Goal: Task Accomplishment & Management: Use online tool/utility

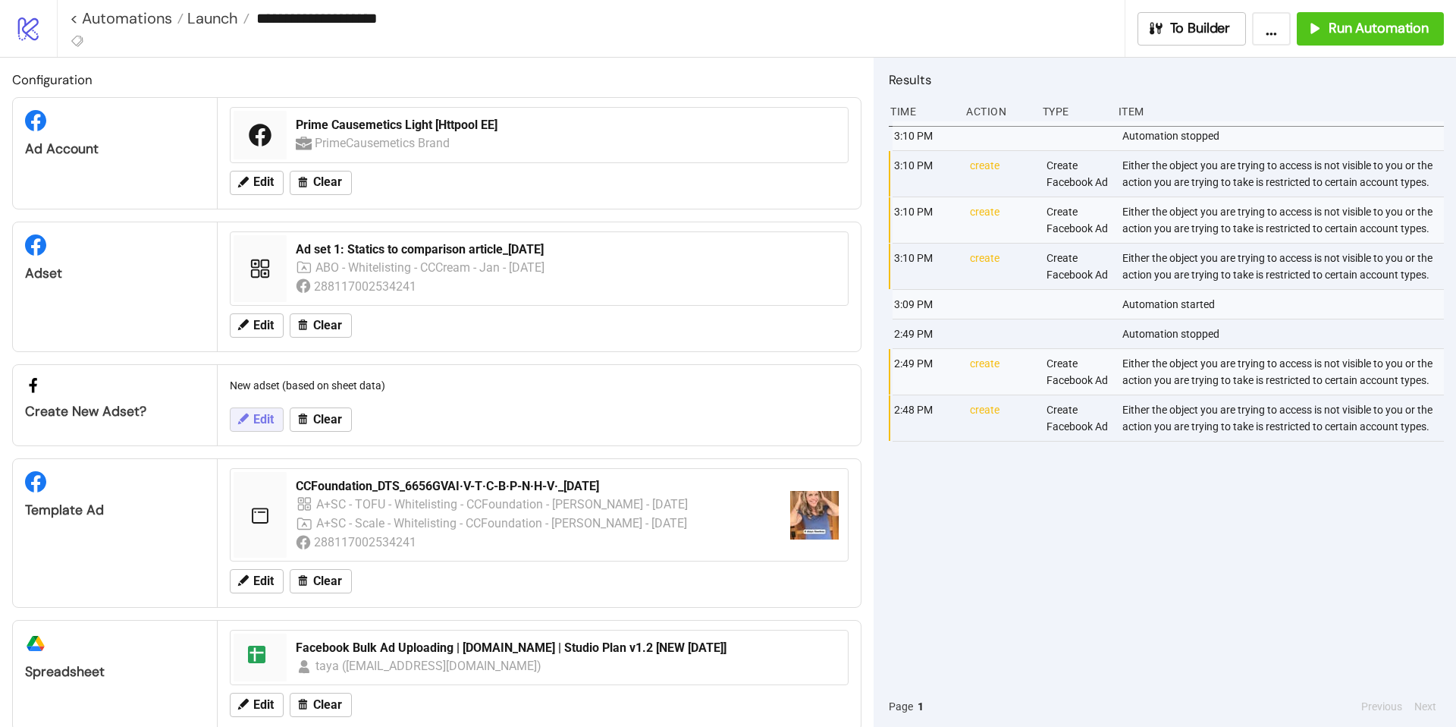
click at [261, 419] on span "Edit" at bounding box center [263, 420] width 20 height 14
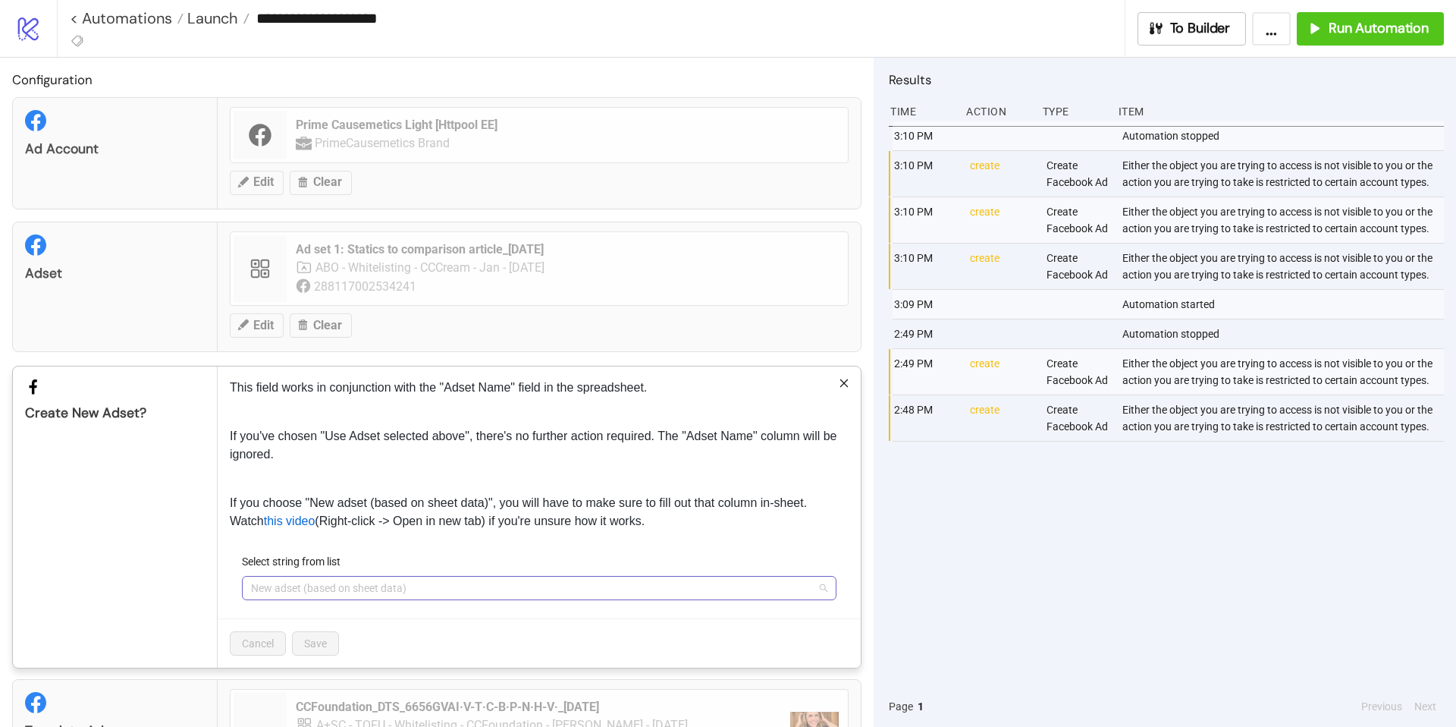
click at [495, 590] on span "New adset (based on sheet data)" at bounding box center [539, 588] width 577 height 23
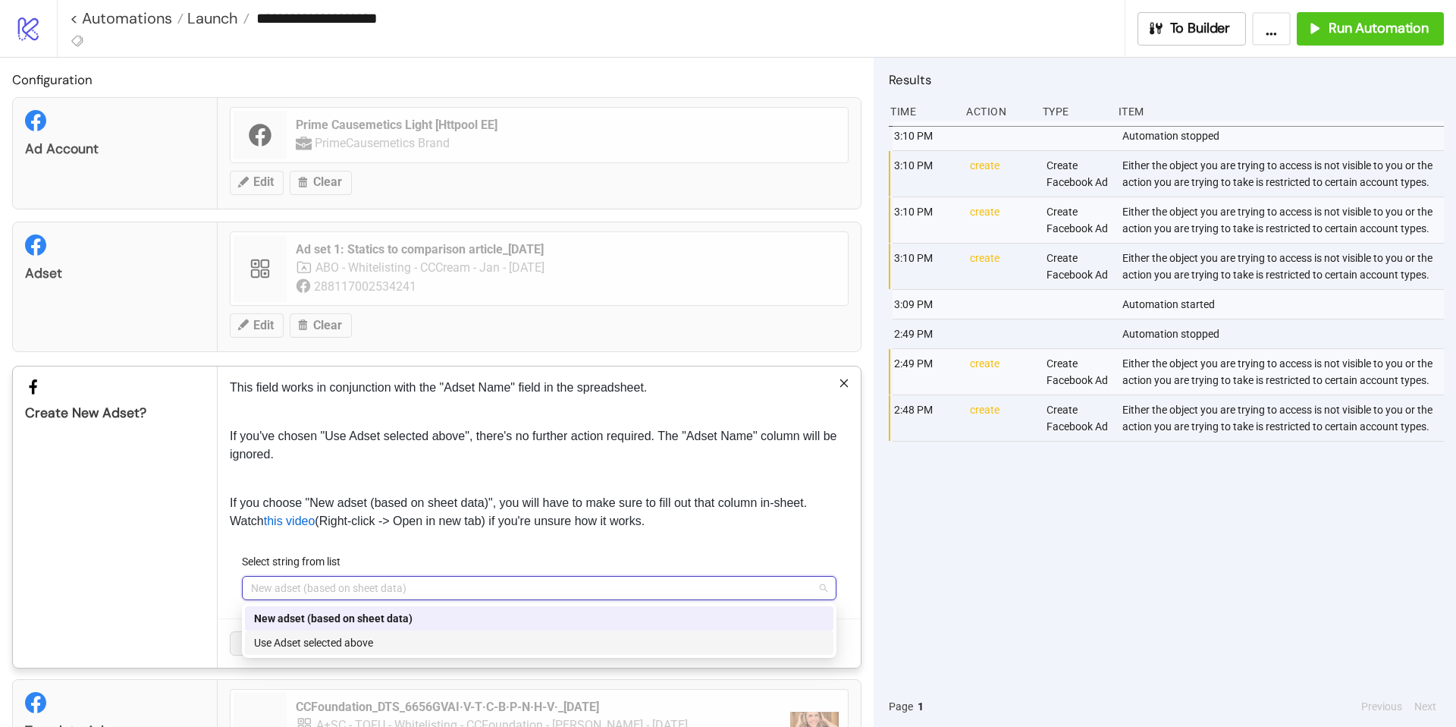
click at [439, 649] on div "Use Adset selected above" at bounding box center [539, 642] width 570 height 17
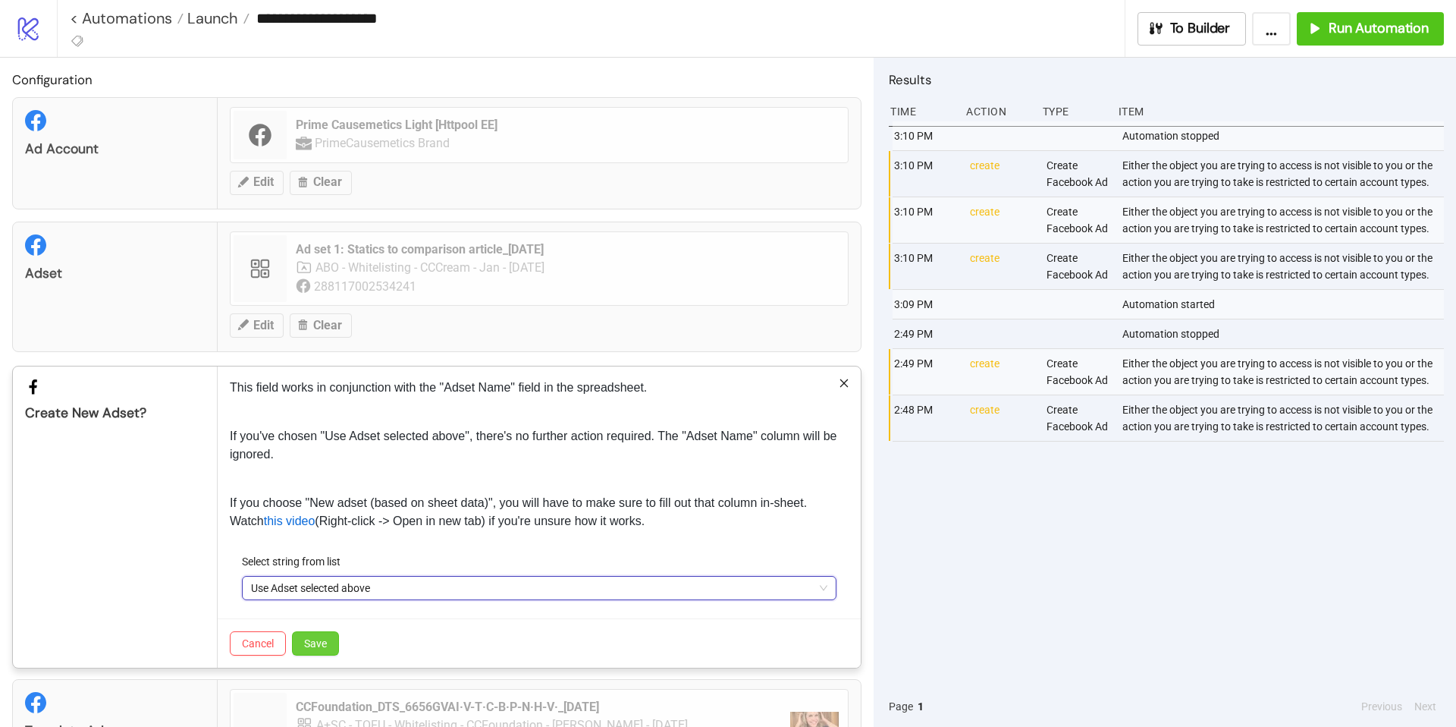
click at [331, 639] on button "Save" at bounding box center [315, 643] width 47 height 24
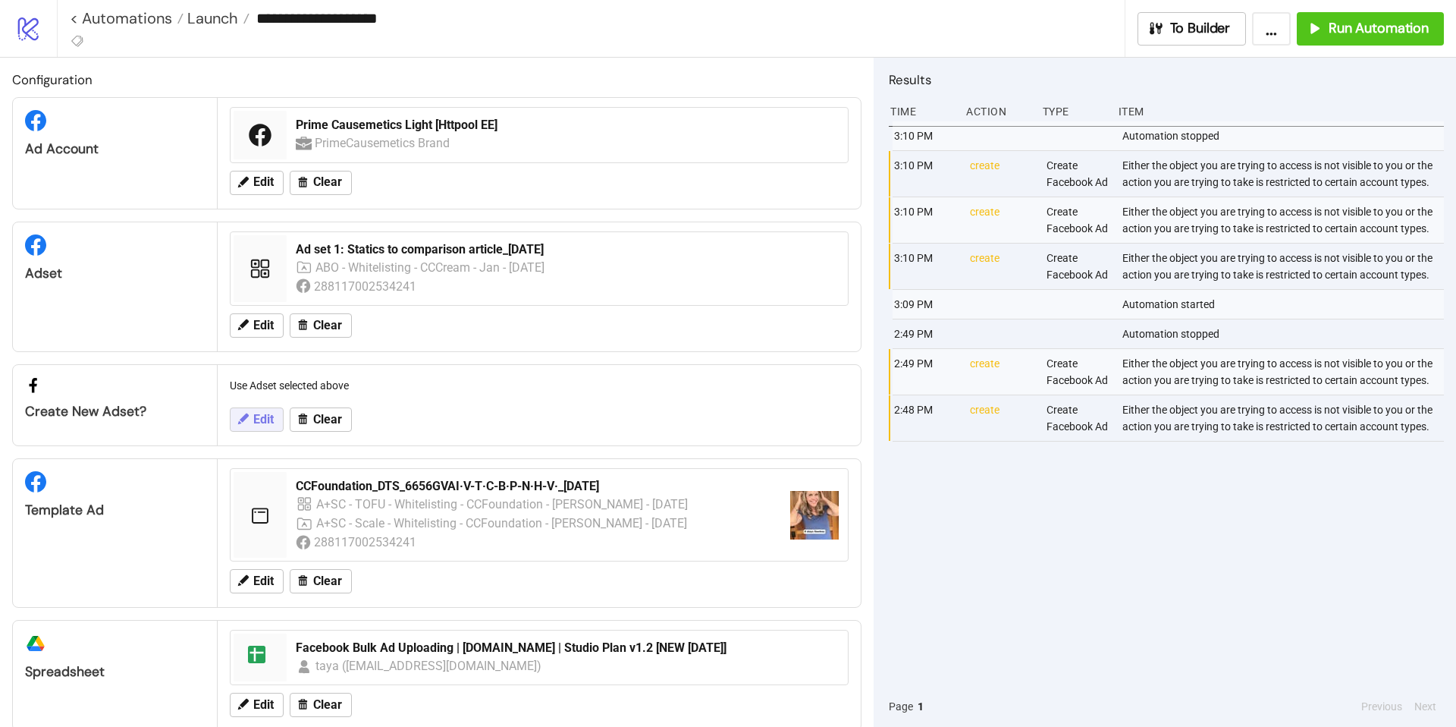
click at [269, 424] on span "Edit" at bounding box center [263, 420] width 20 height 14
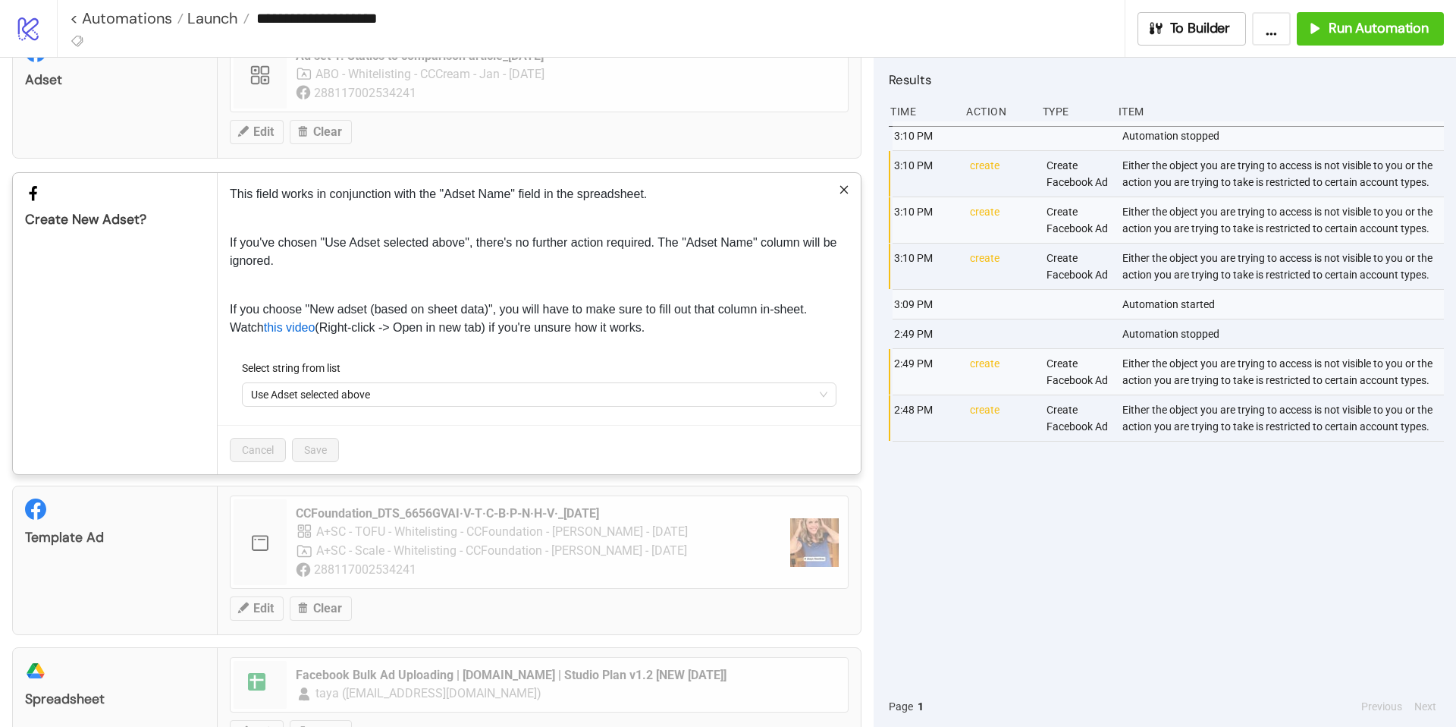
scroll to position [250, 0]
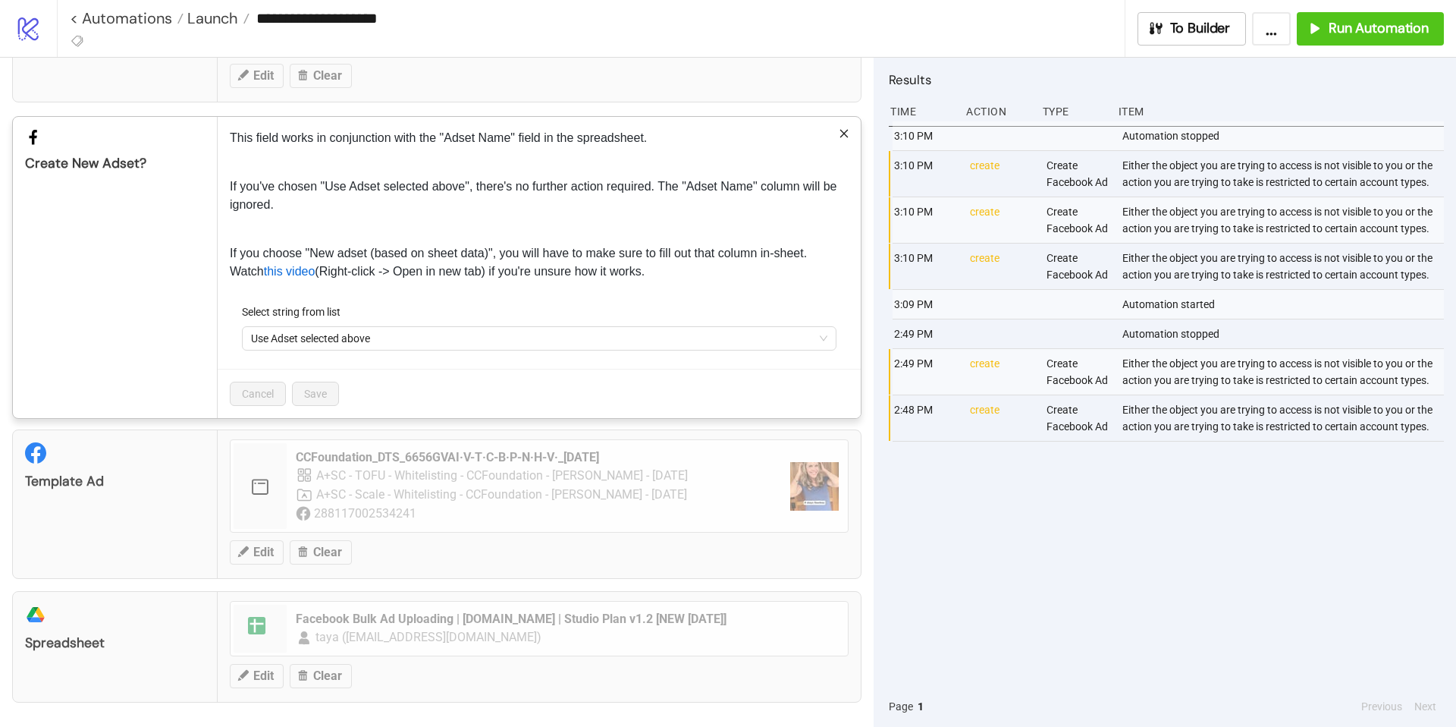
click at [719, 405] on div "Cancel Save" at bounding box center [539, 393] width 643 height 49
click at [840, 133] on icon "close" at bounding box center [844, 133] width 11 height 11
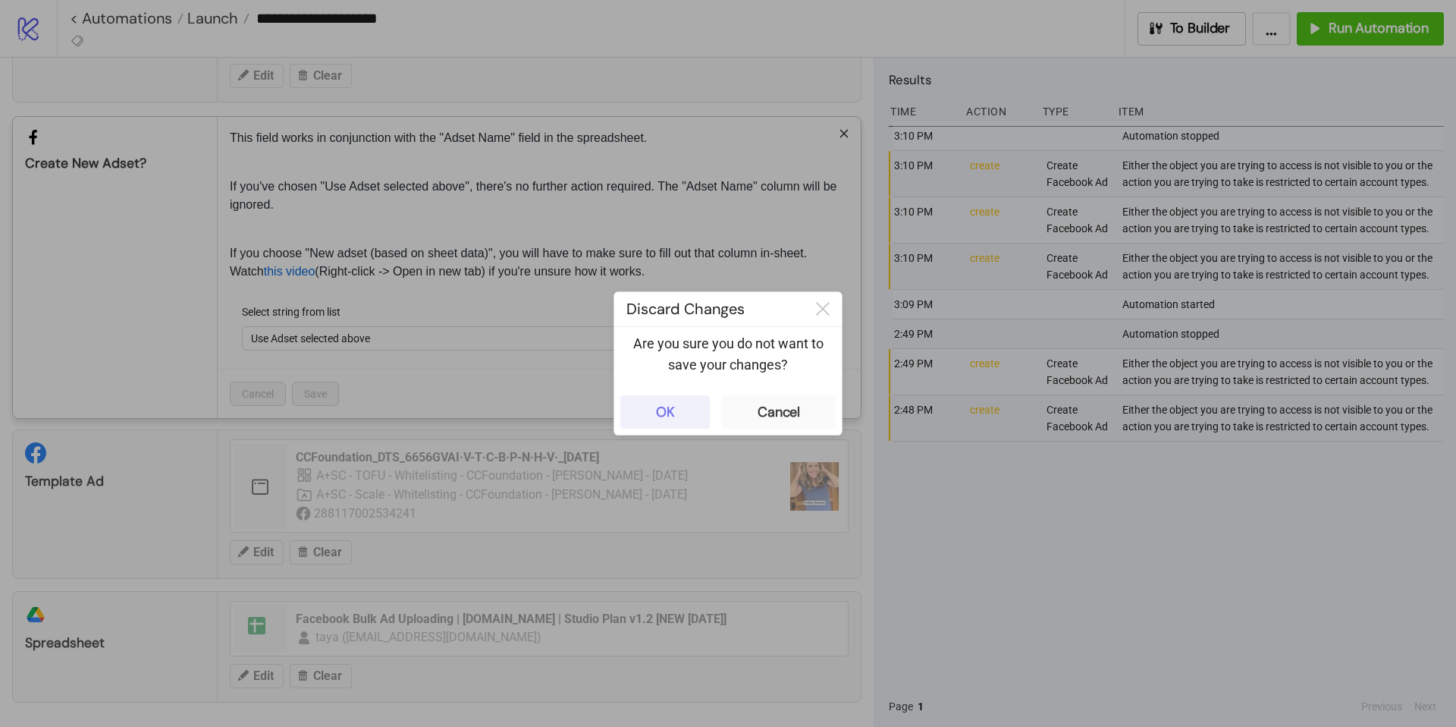
click at [680, 418] on button "OK" at bounding box center [665, 411] width 90 height 33
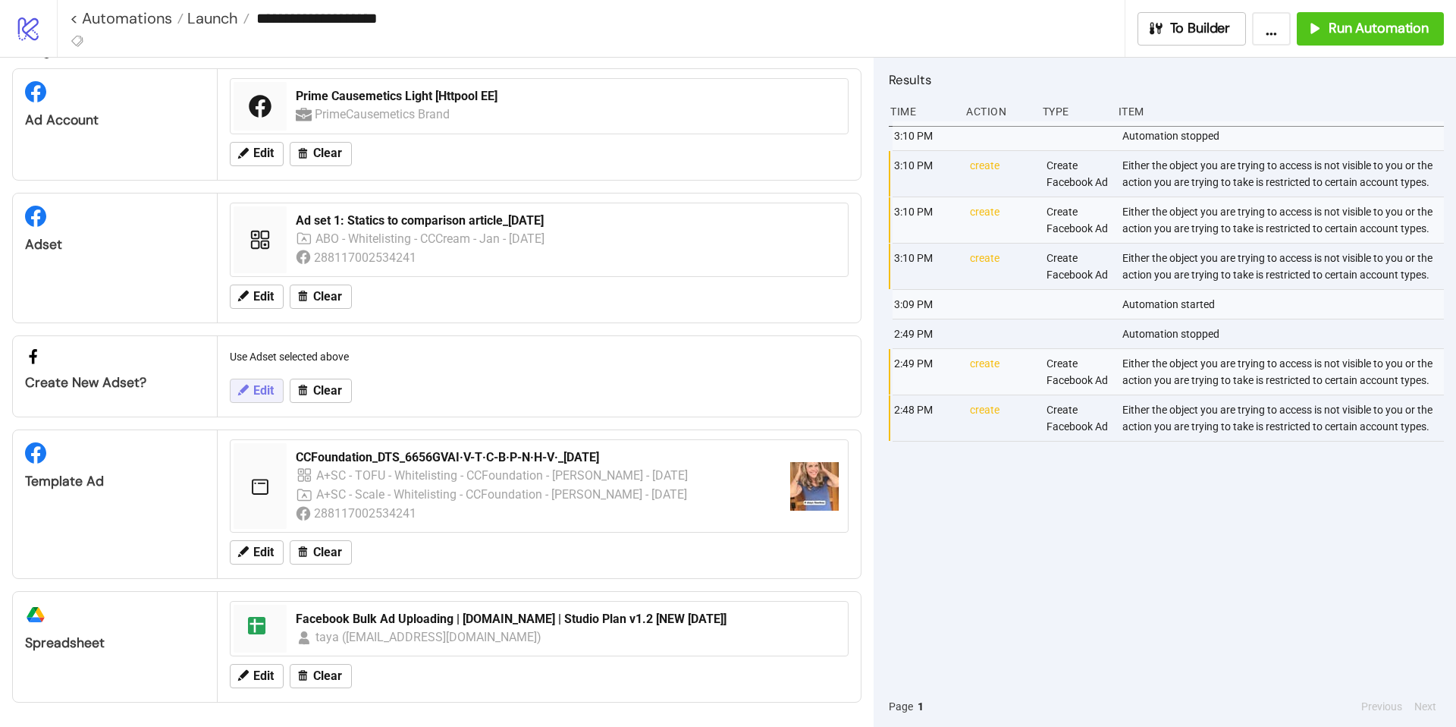
click at [261, 393] on span "Edit" at bounding box center [263, 391] width 20 height 14
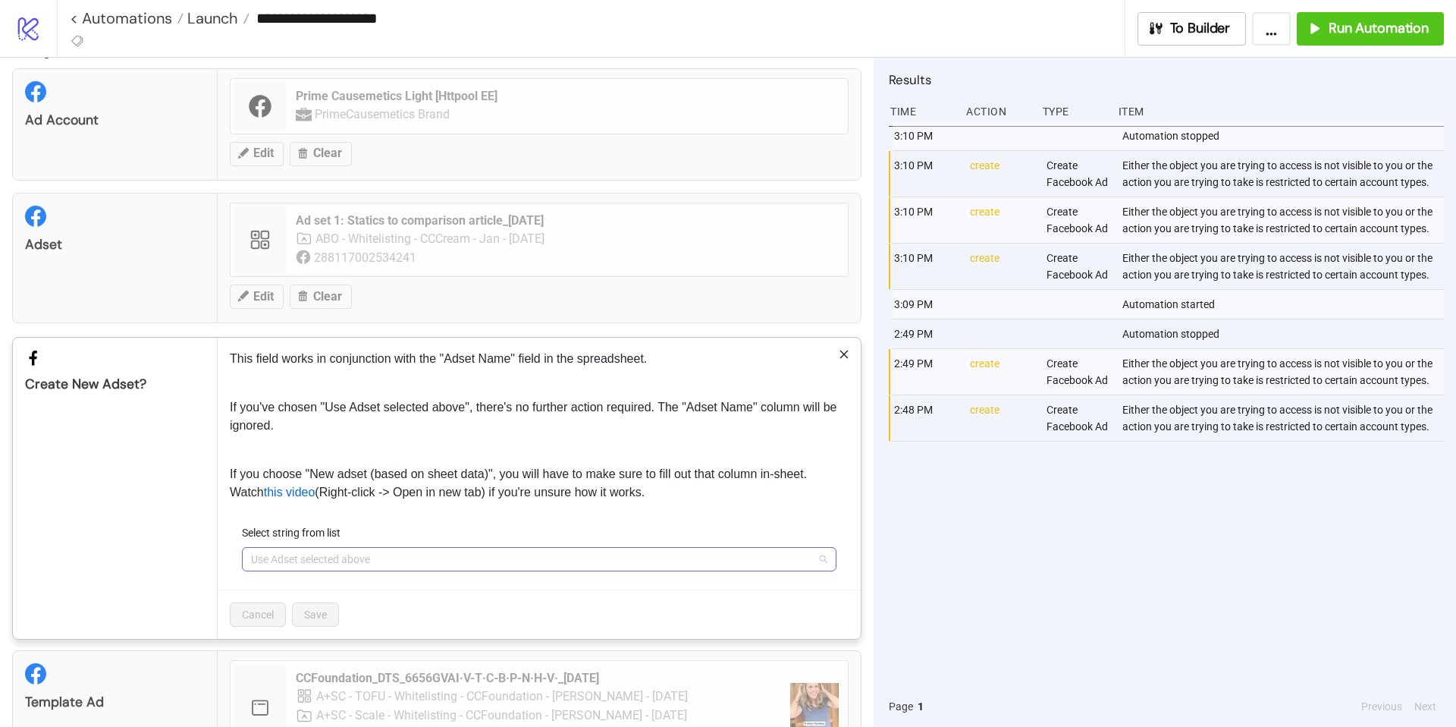
click at [489, 568] on span "Use Adset selected above" at bounding box center [539, 559] width 577 height 23
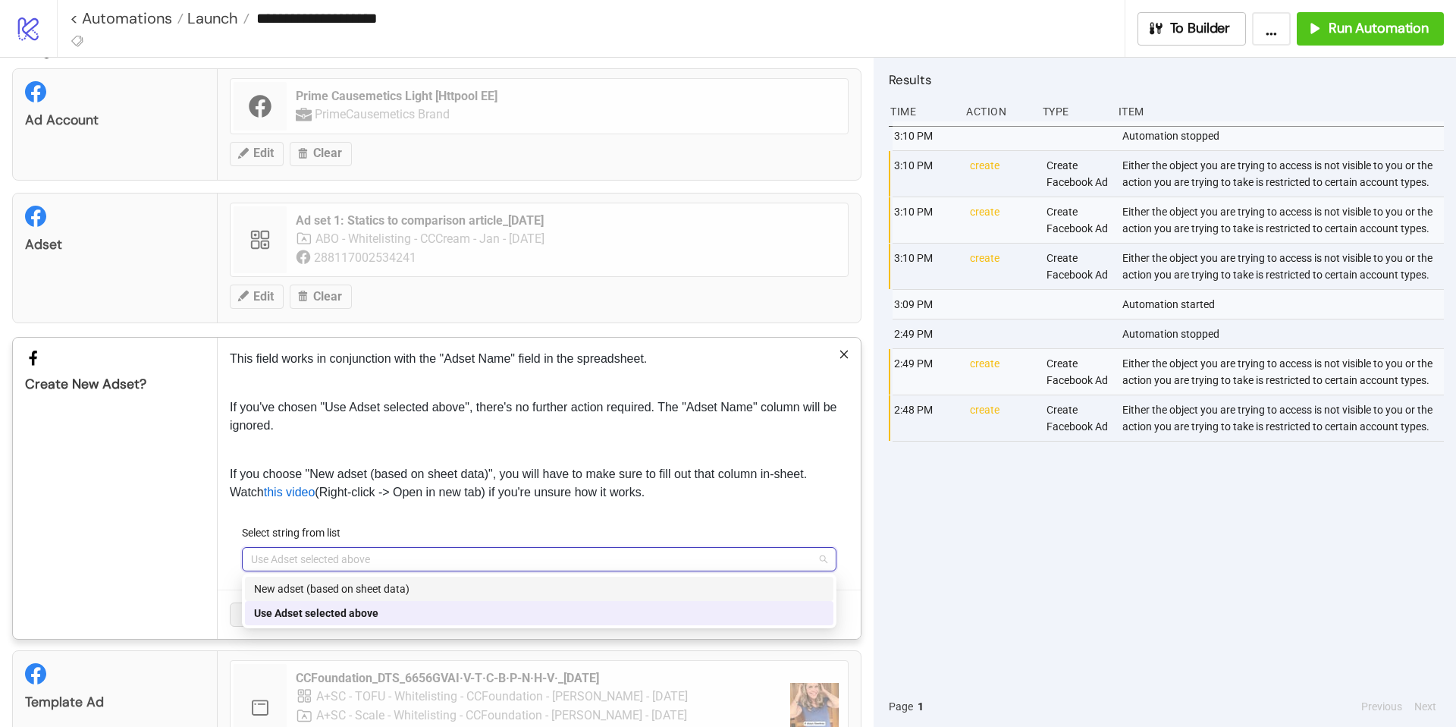
click at [364, 595] on div "New adset (based on sheet data)" at bounding box center [539, 588] width 570 height 17
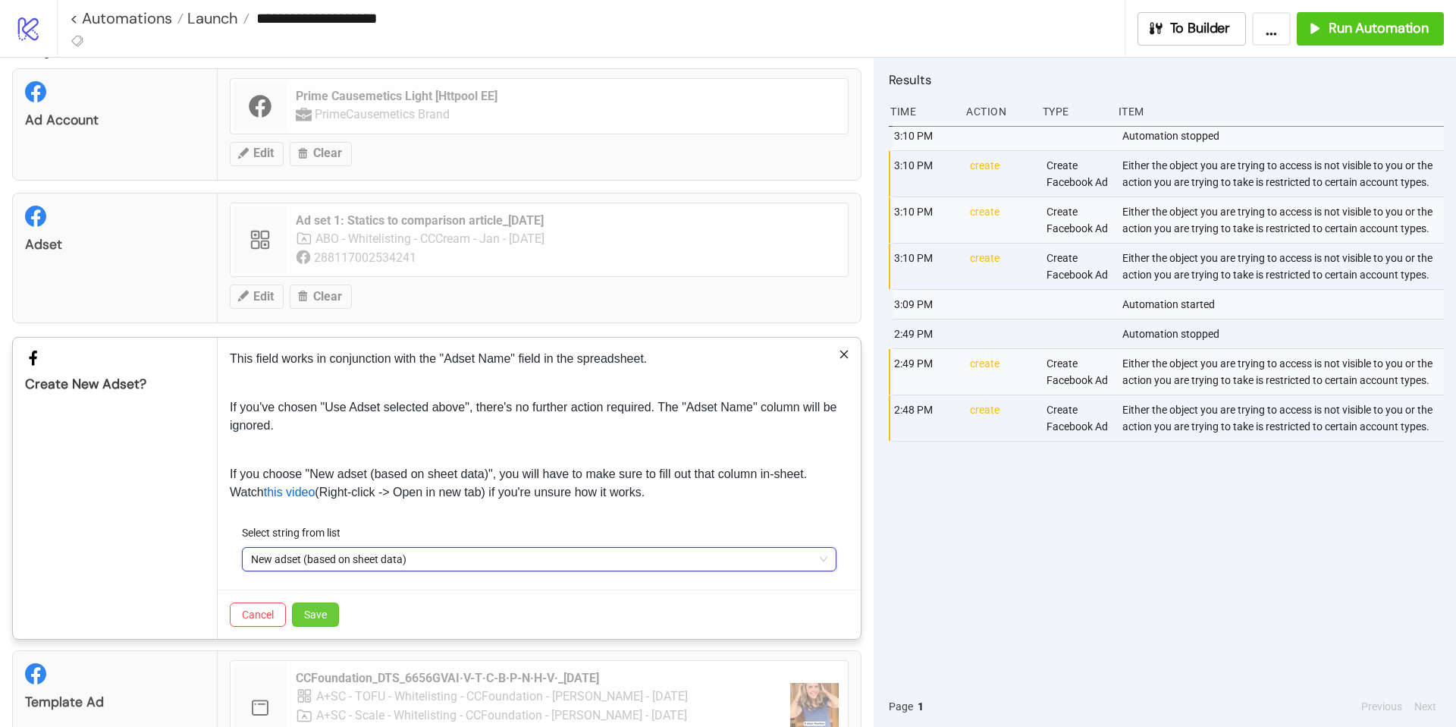
click at [322, 612] on span "Save" at bounding box center [315, 614] width 23 height 12
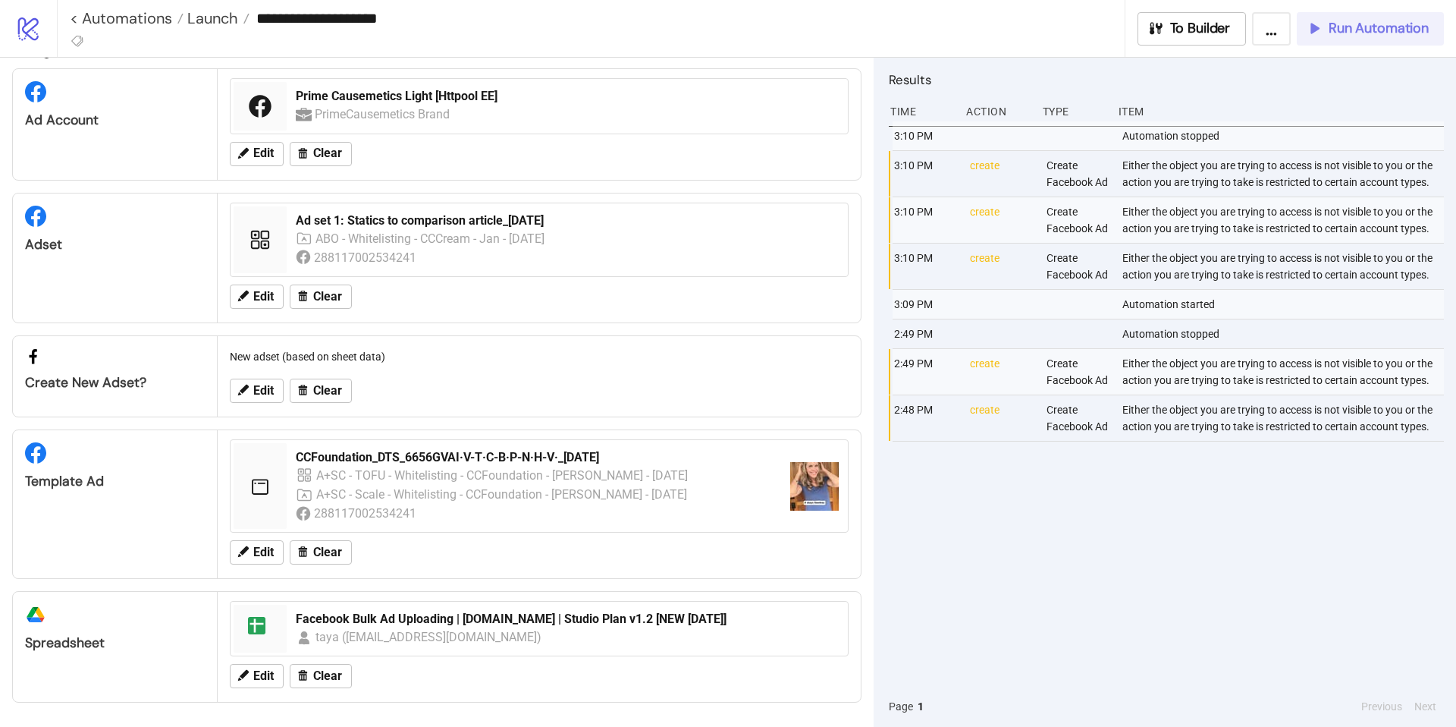
click at [1368, 28] on span "Run Automation" at bounding box center [1379, 28] width 100 height 17
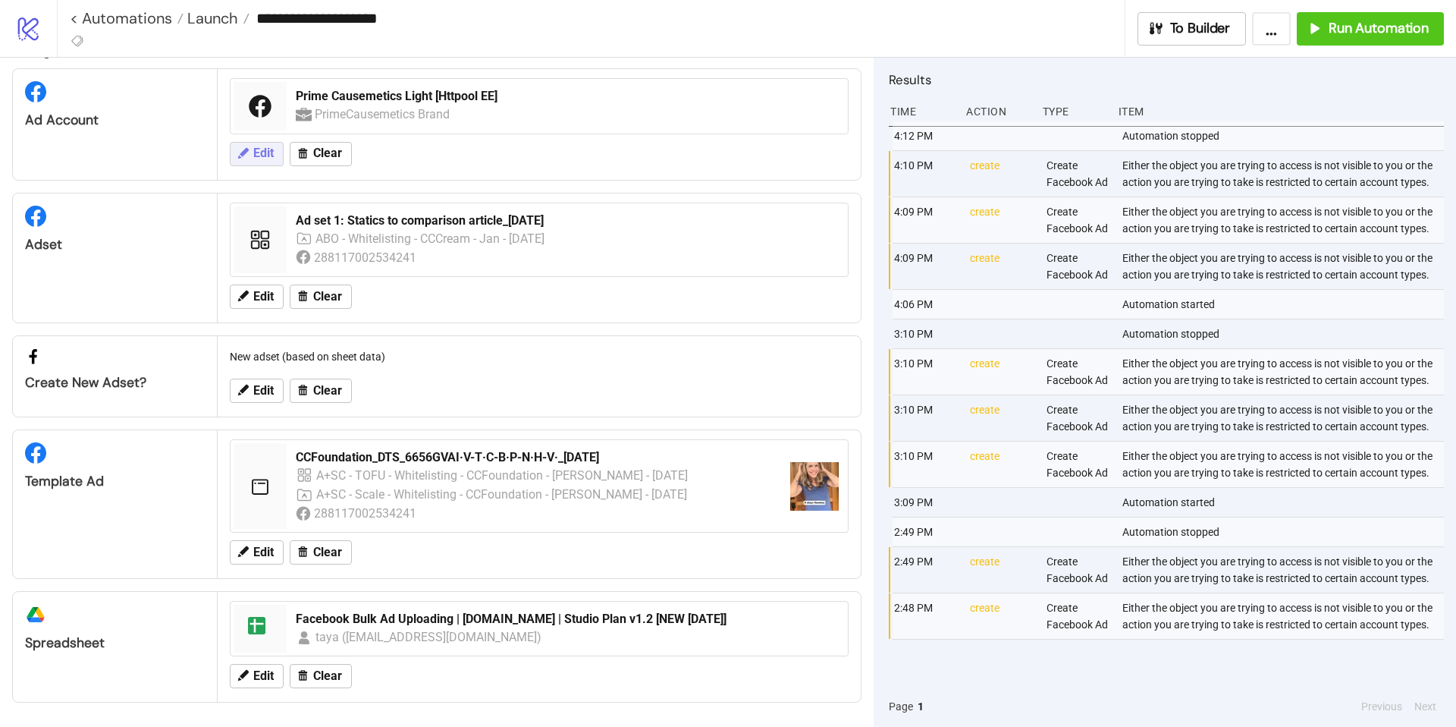
click at [247, 154] on icon at bounding box center [243, 153] width 14 height 14
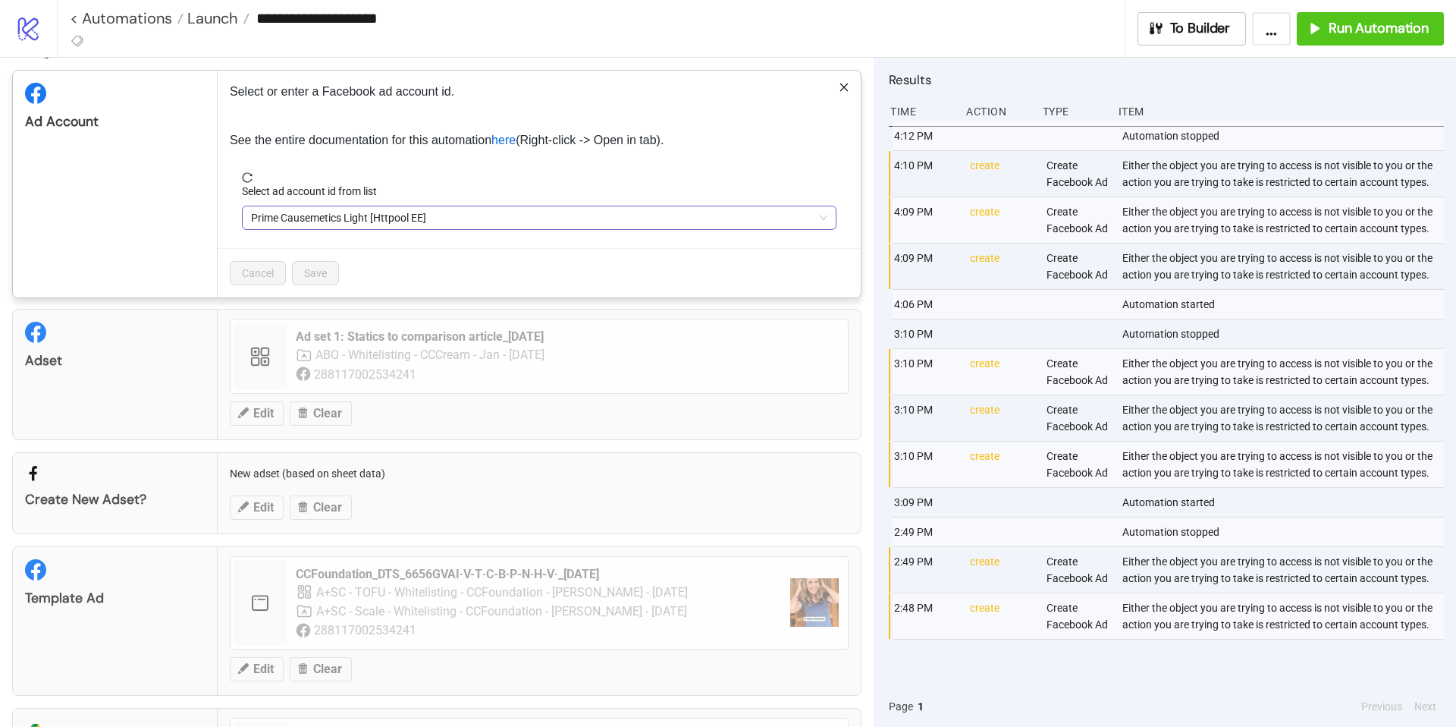
click at [498, 221] on span "Prime Causemetics Light [Httpool EE]" at bounding box center [539, 217] width 577 height 23
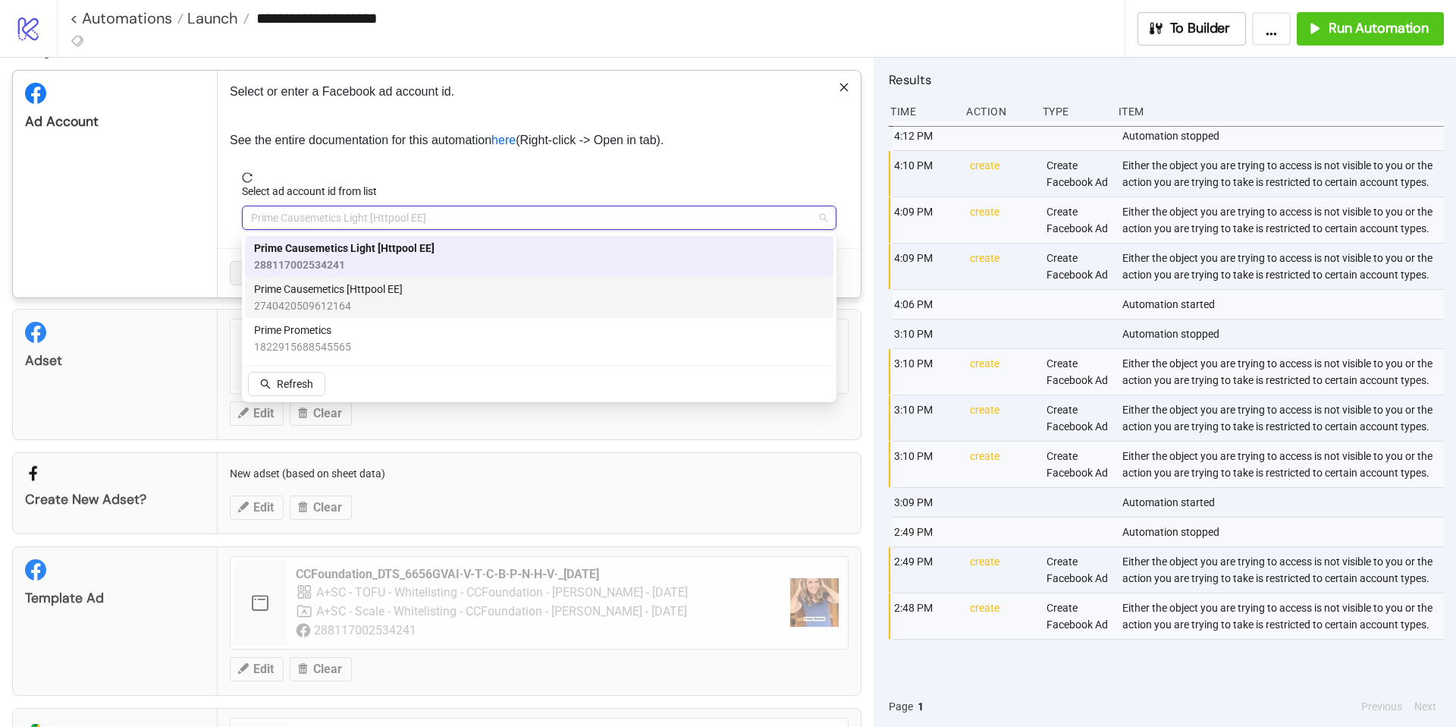
click at [451, 293] on div "Prime Causemetics [Httpool EE] 2740420509612164" at bounding box center [539, 297] width 570 height 33
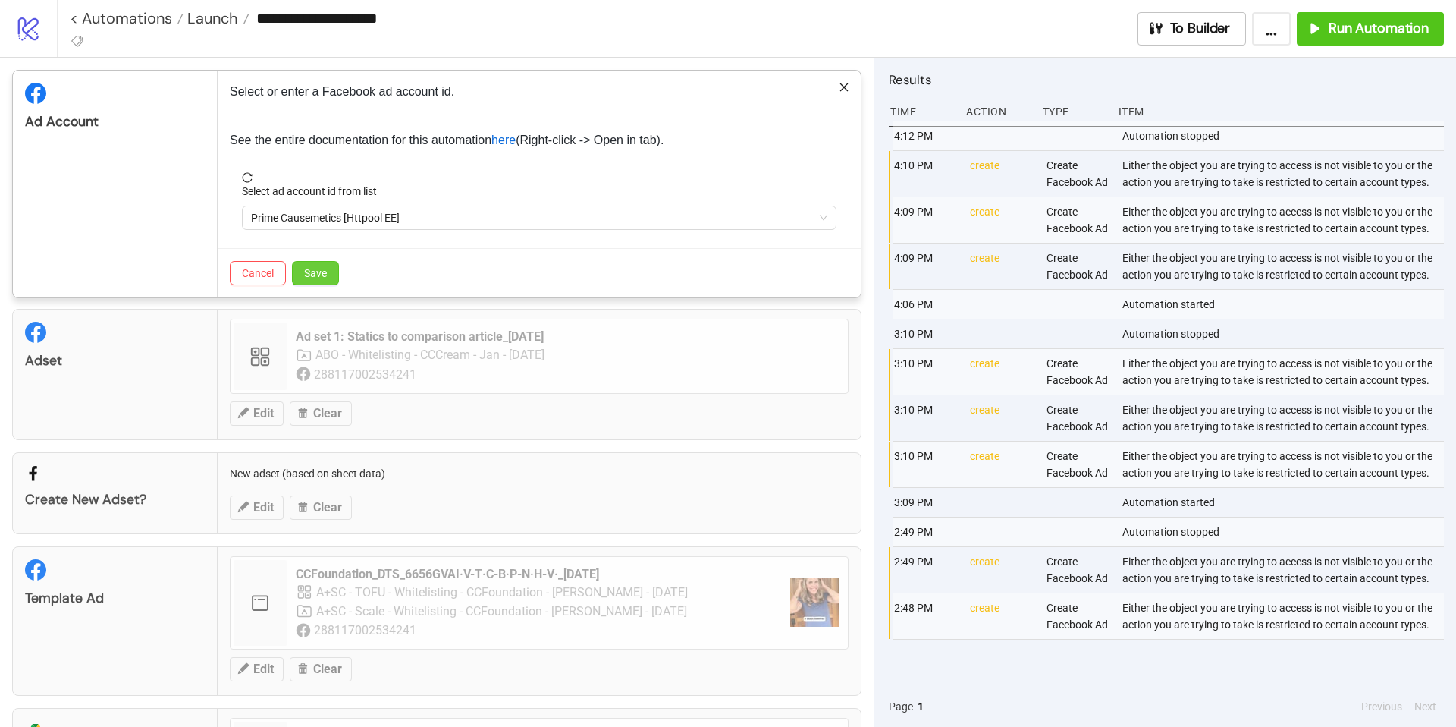
click at [317, 277] on span "Save" at bounding box center [315, 273] width 23 height 12
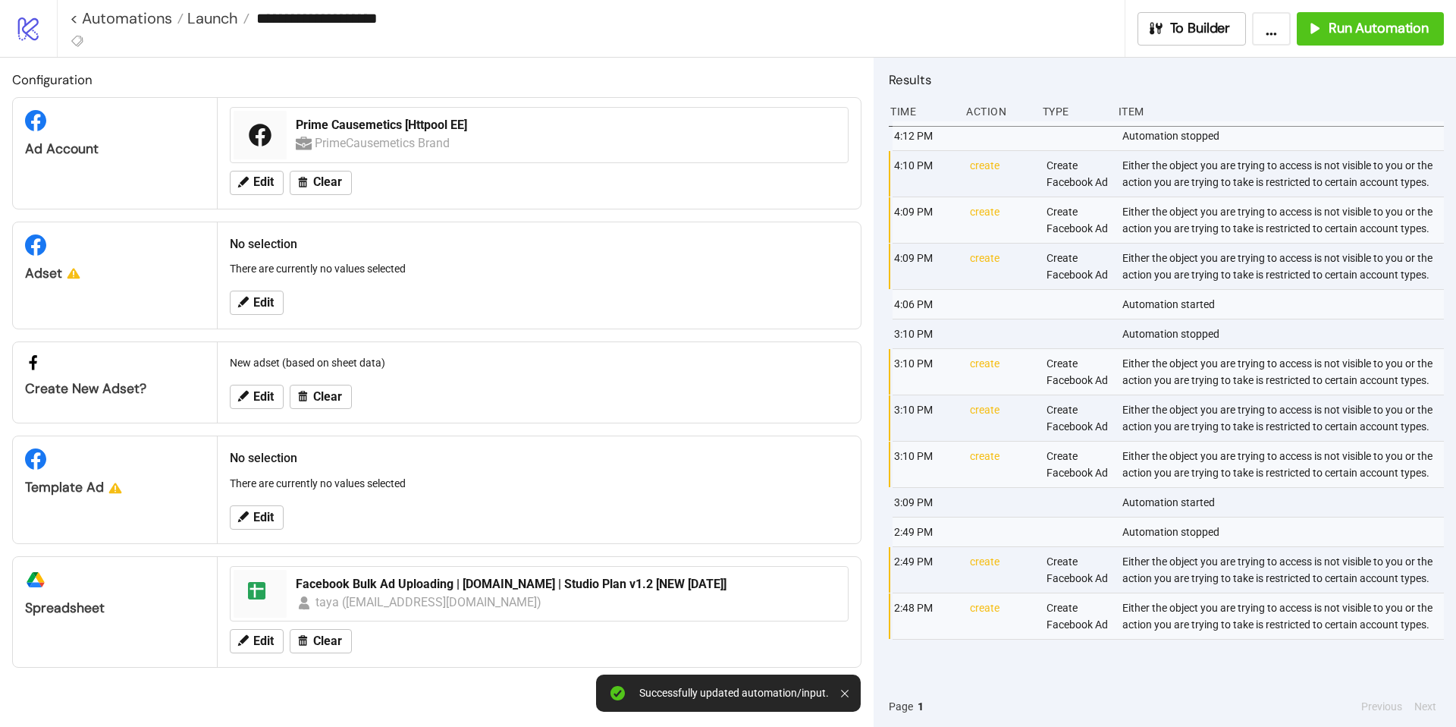
scroll to position [0, 0]
click at [253, 302] on span "Edit" at bounding box center [263, 303] width 20 height 14
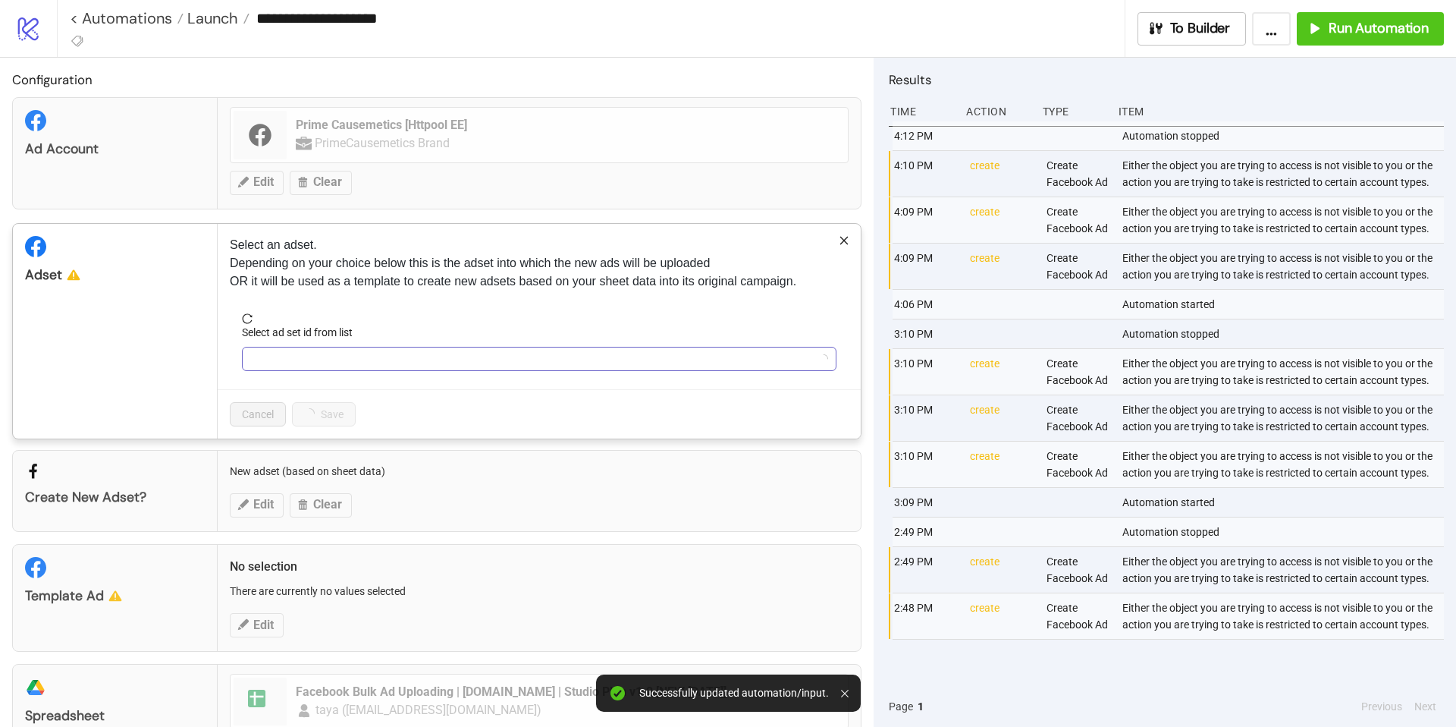
click at [433, 360] on input "Select ad set id from list" at bounding box center [532, 358] width 563 height 23
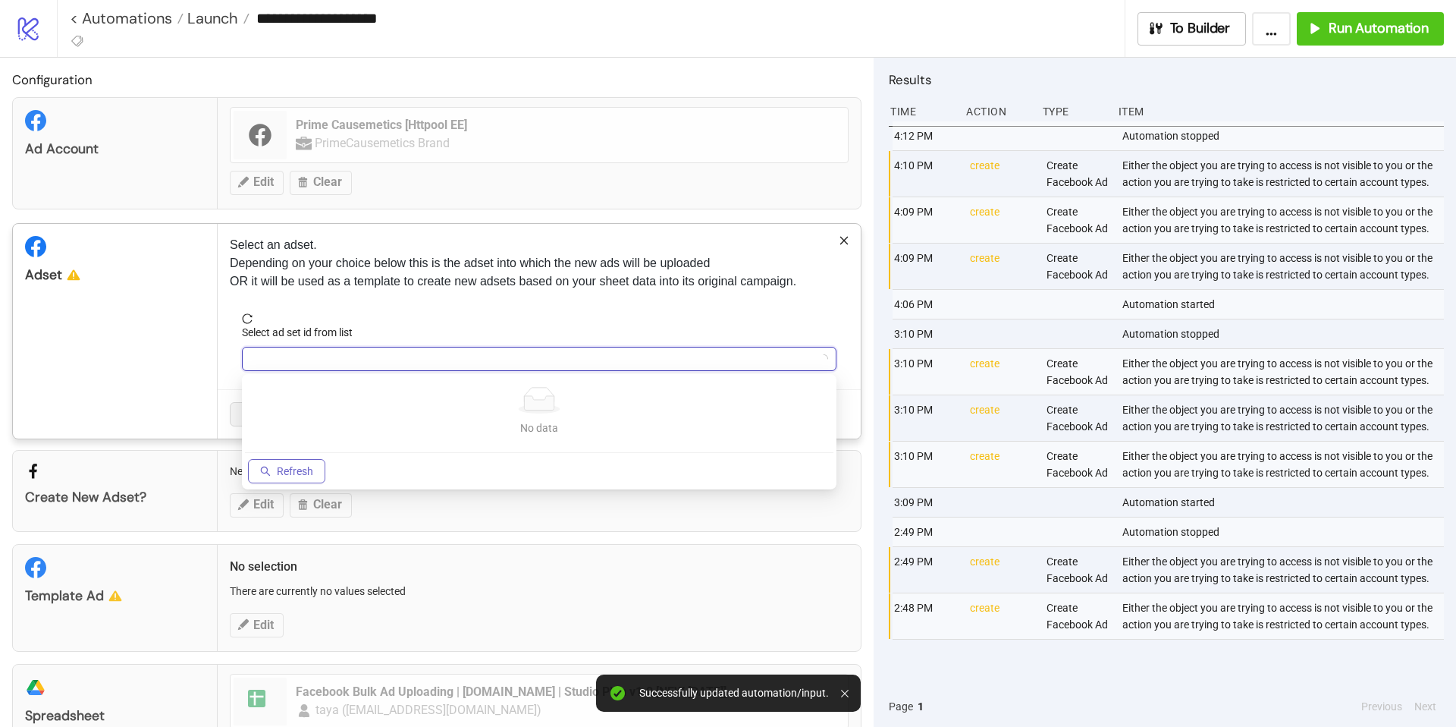
click at [312, 470] on span "Refresh" at bounding box center [295, 471] width 36 height 12
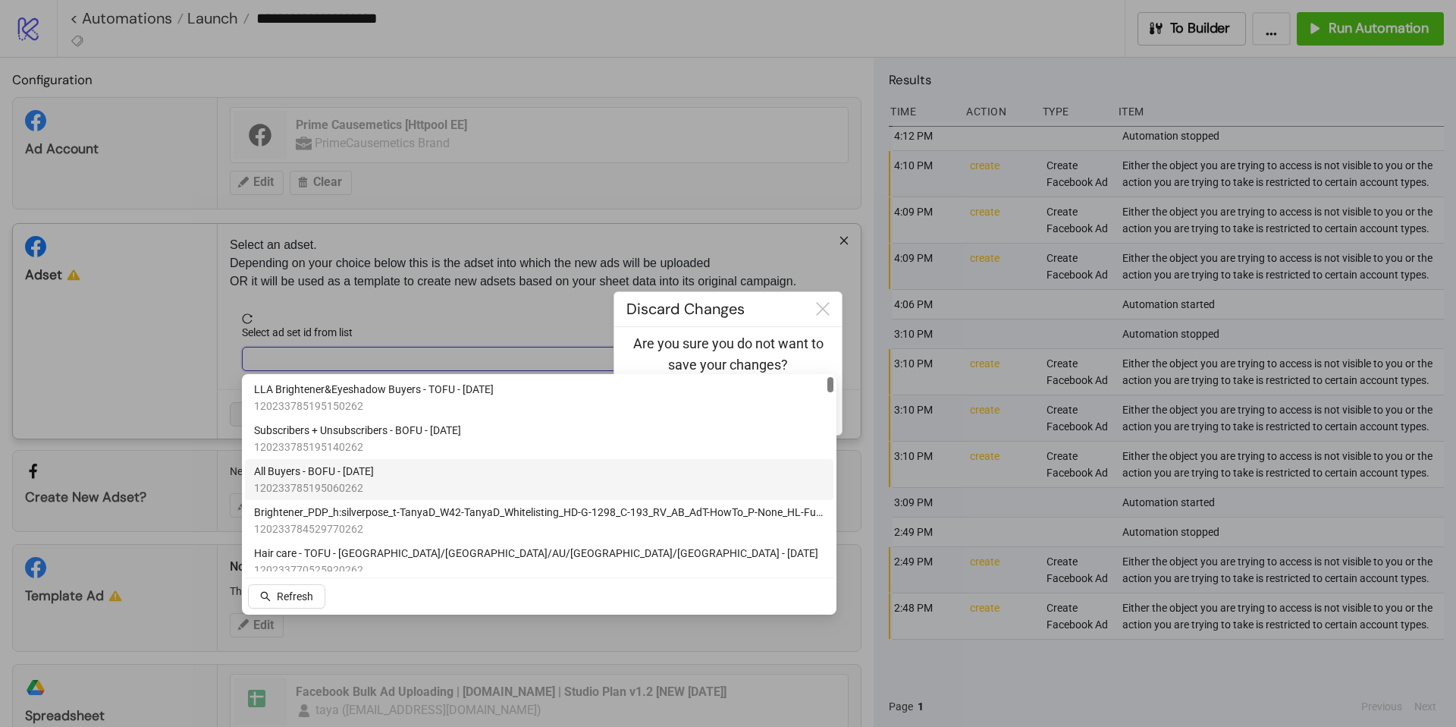
click at [484, 473] on div "All Buyers - BOFU - [DATE] 120233785195060262" at bounding box center [539, 479] width 570 height 33
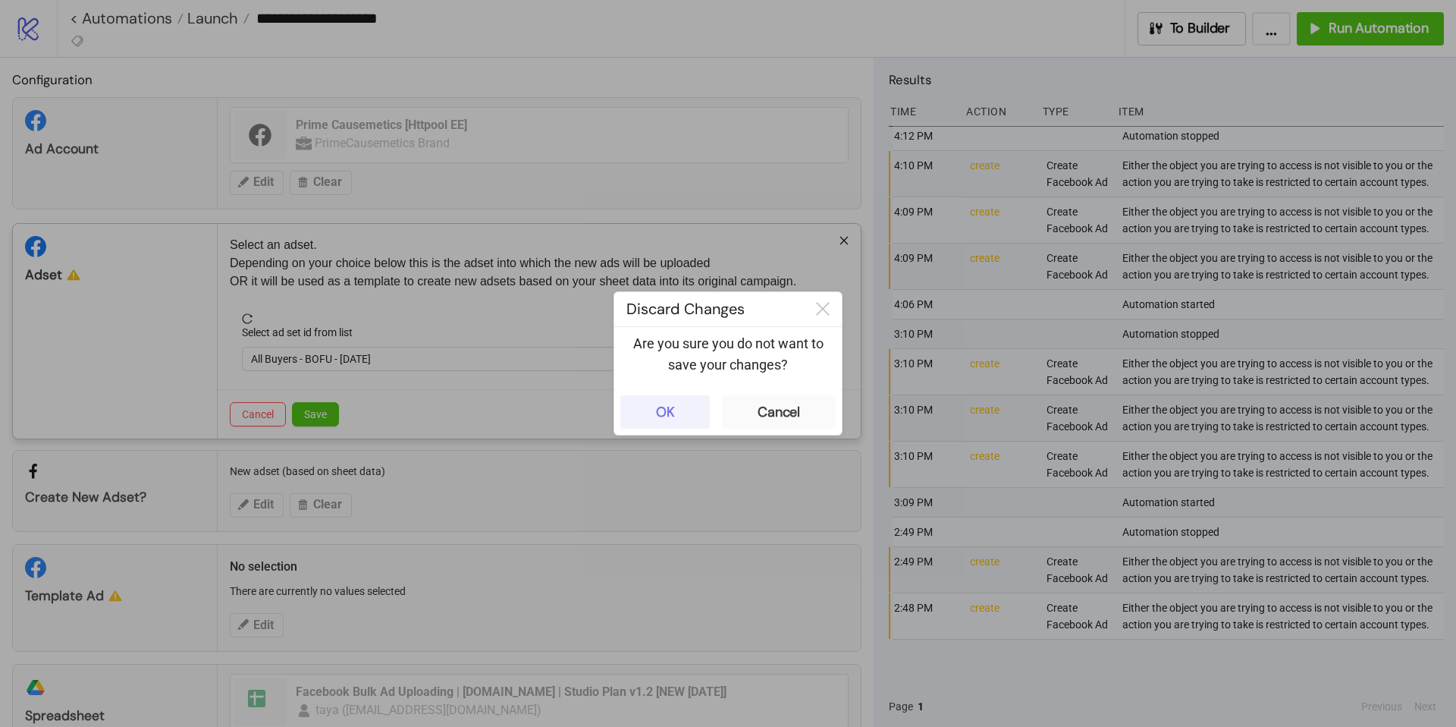
click at [680, 411] on button "OK" at bounding box center [665, 411] width 90 height 33
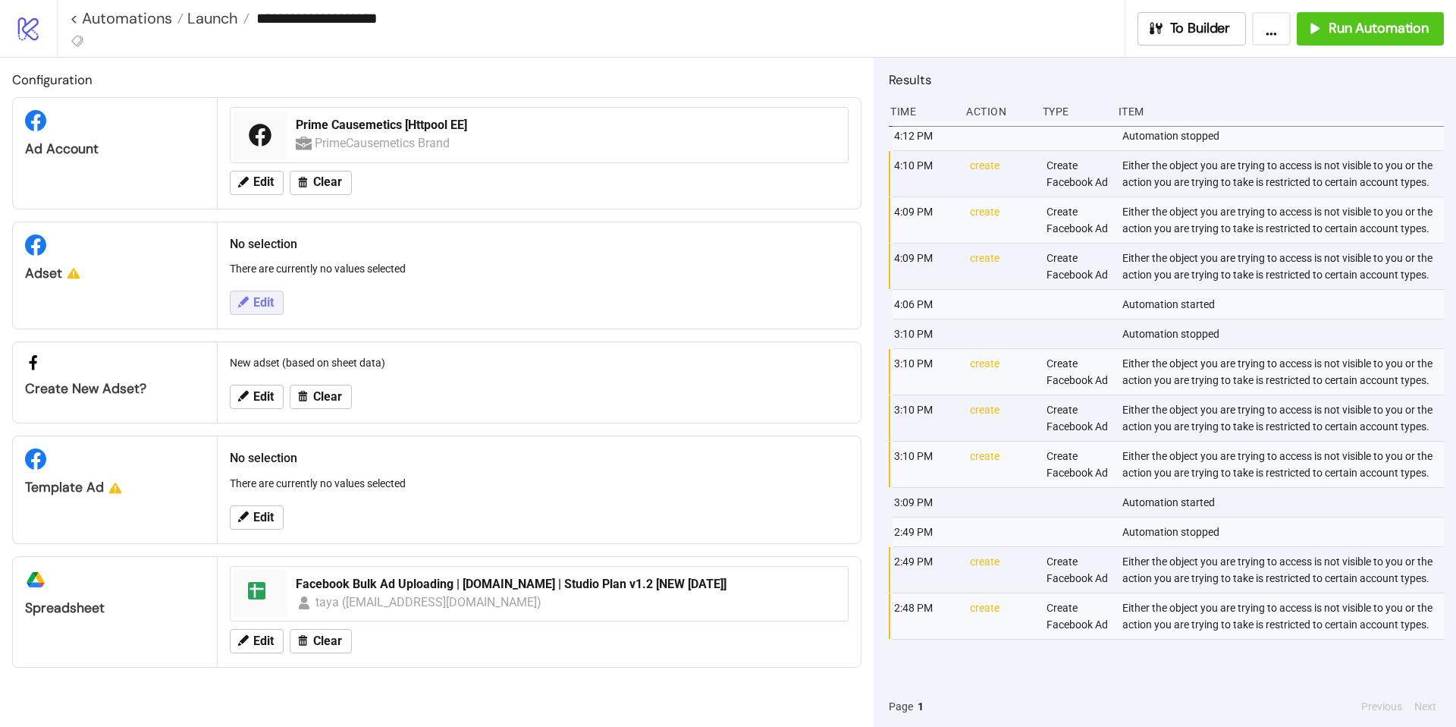
click at [237, 307] on icon at bounding box center [243, 302] width 14 height 14
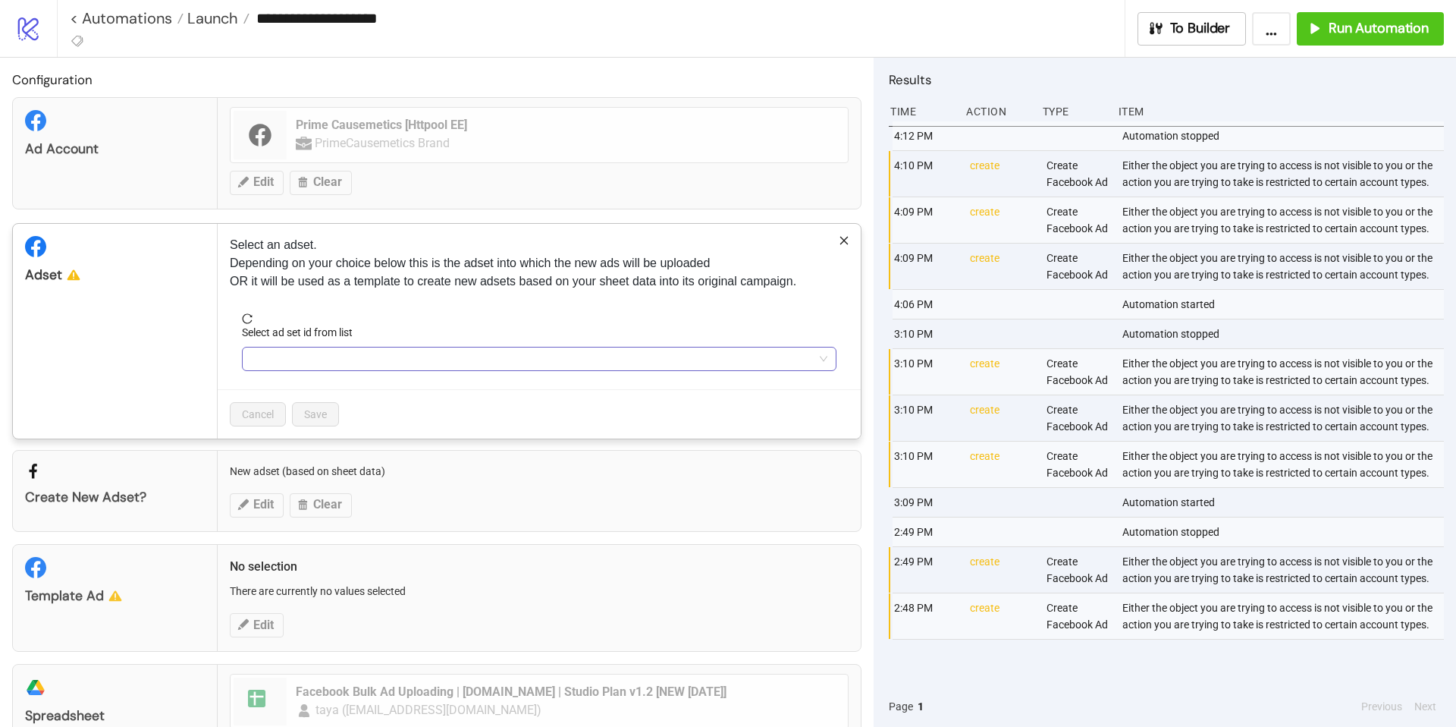
click at [451, 357] on input "Select ad set id from list" at bounding box center [532, 358] width 563 height 23
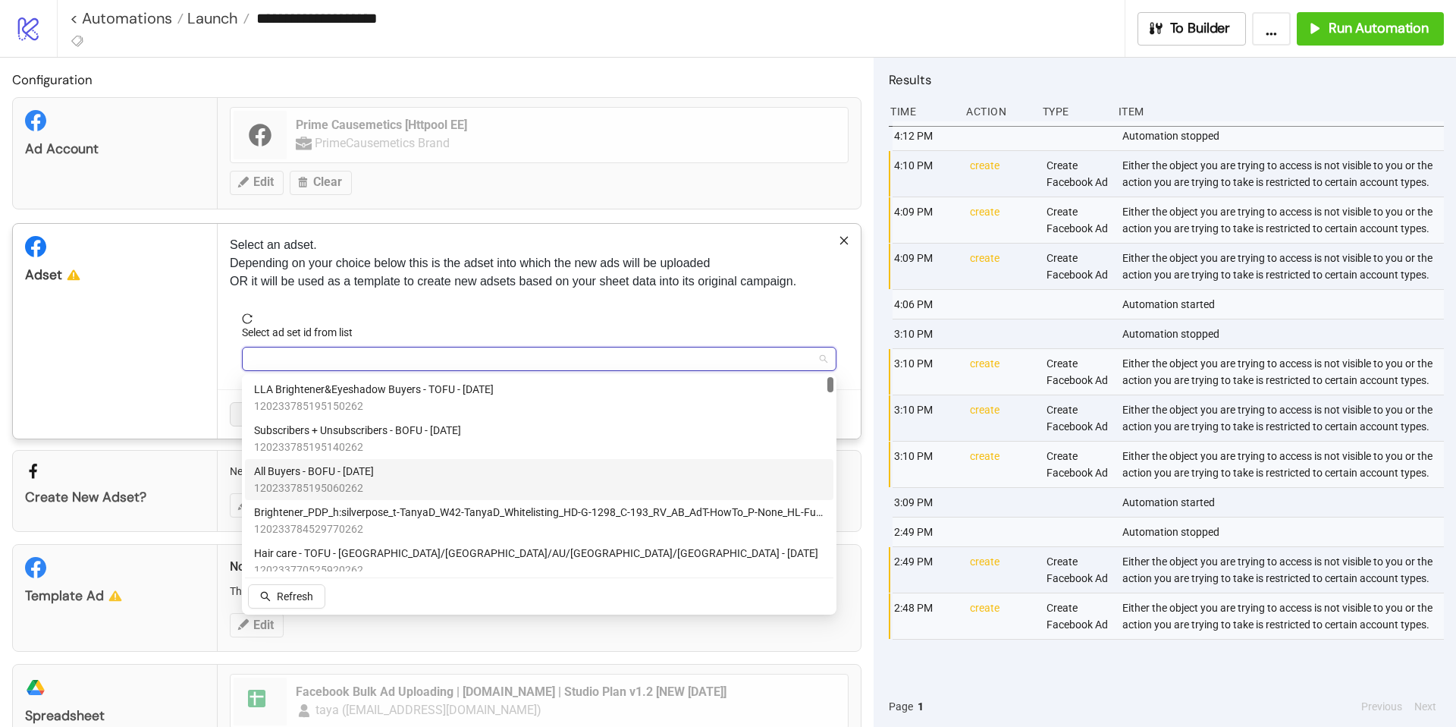
click at [425, 467] on div "All Buyers - BOFU - [DATE] 120233785195060262" at bounding box center [539, 479] width 570 height 33
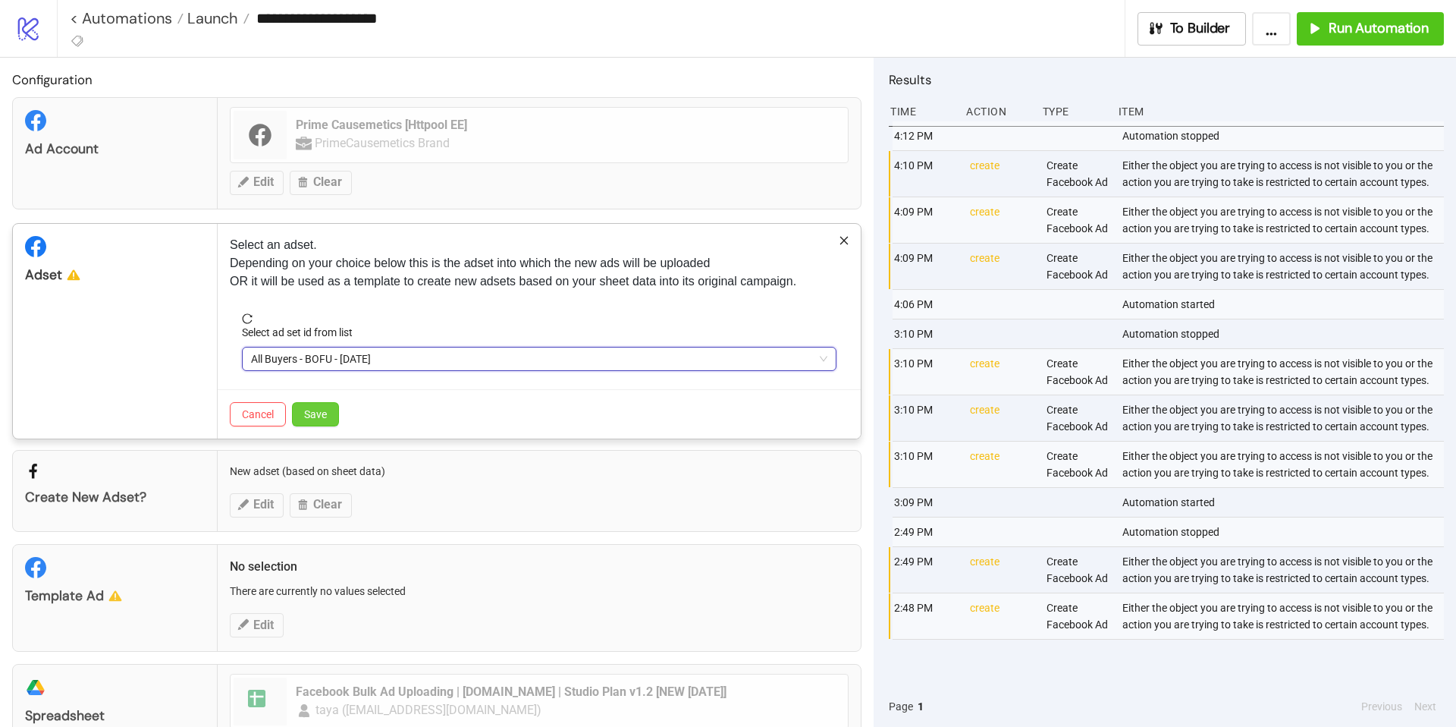
click at [314, 415] on span "Save" at bounding box center [315, 414] width 23 height 12
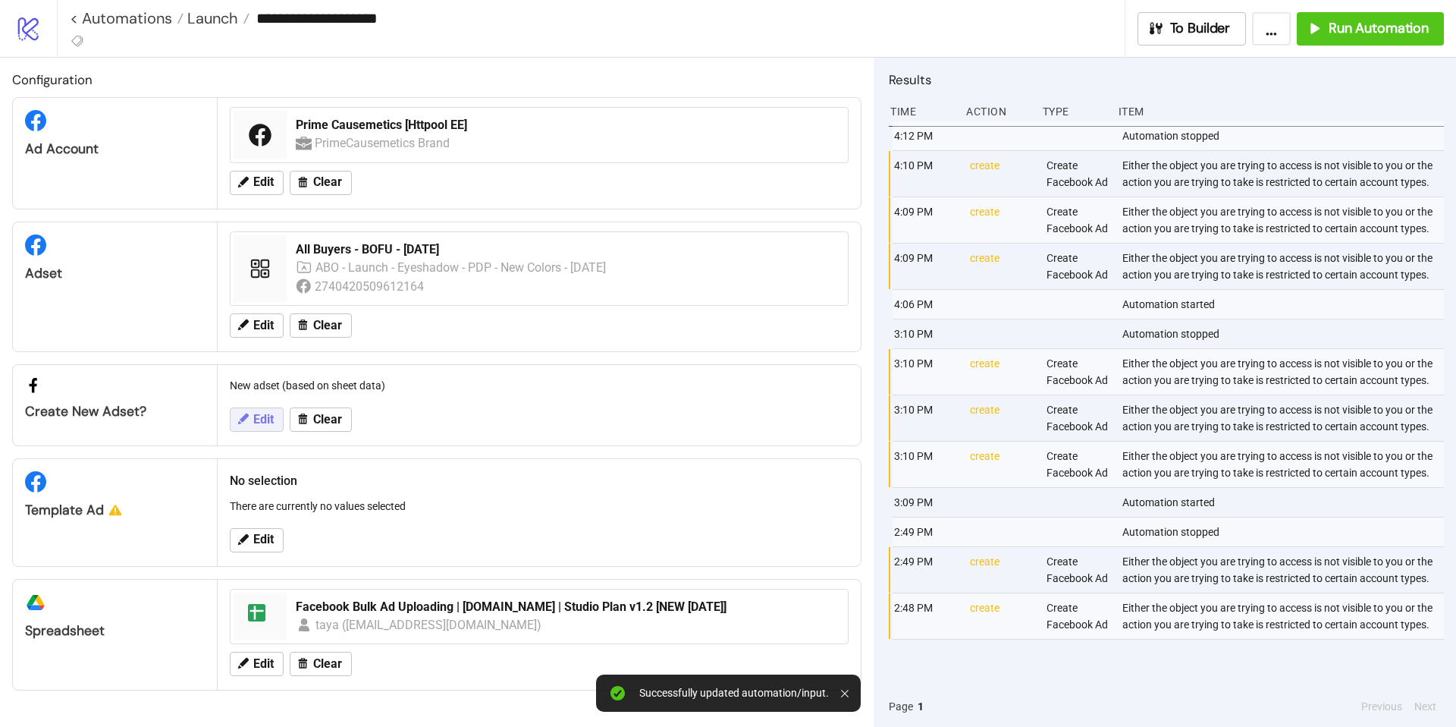
click at [269, 423] on span "Edit" at bounding box center [263, 420] width 20 height 14
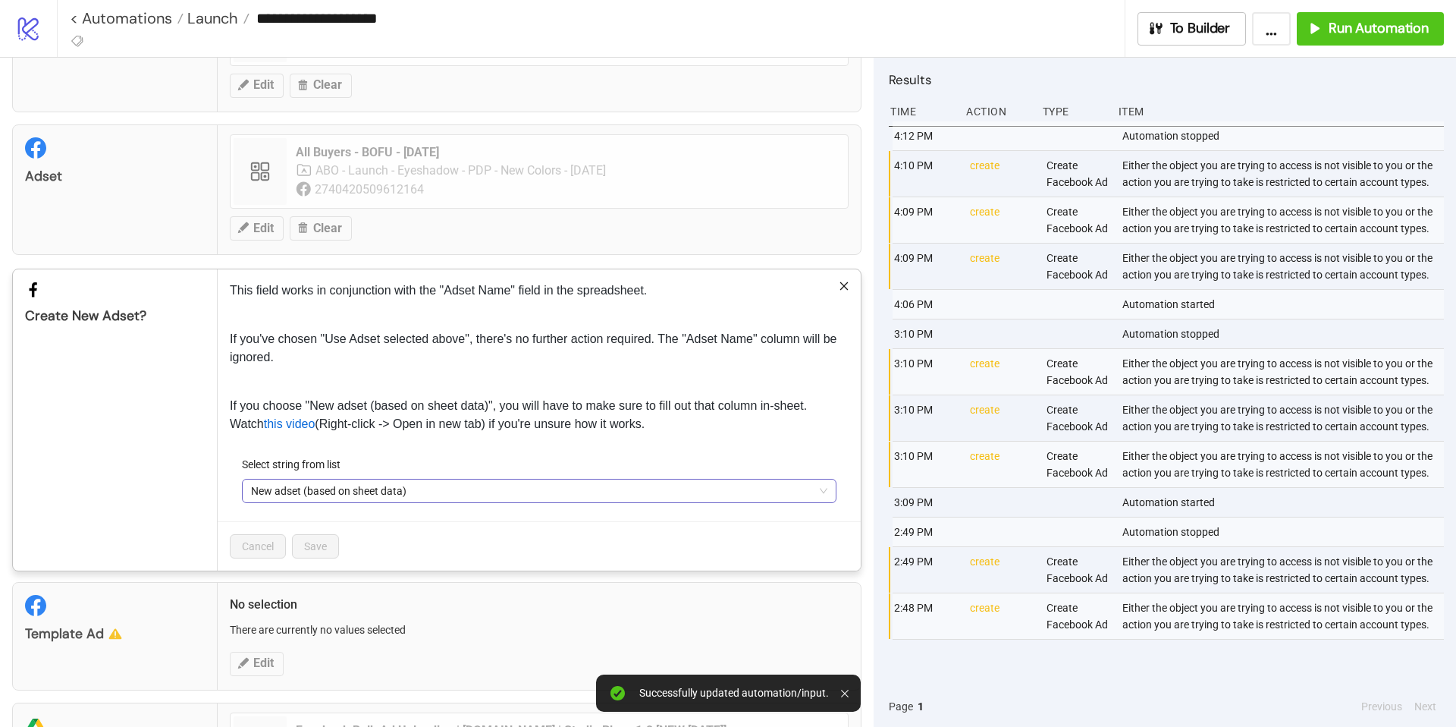
scroll to position [209, 0]
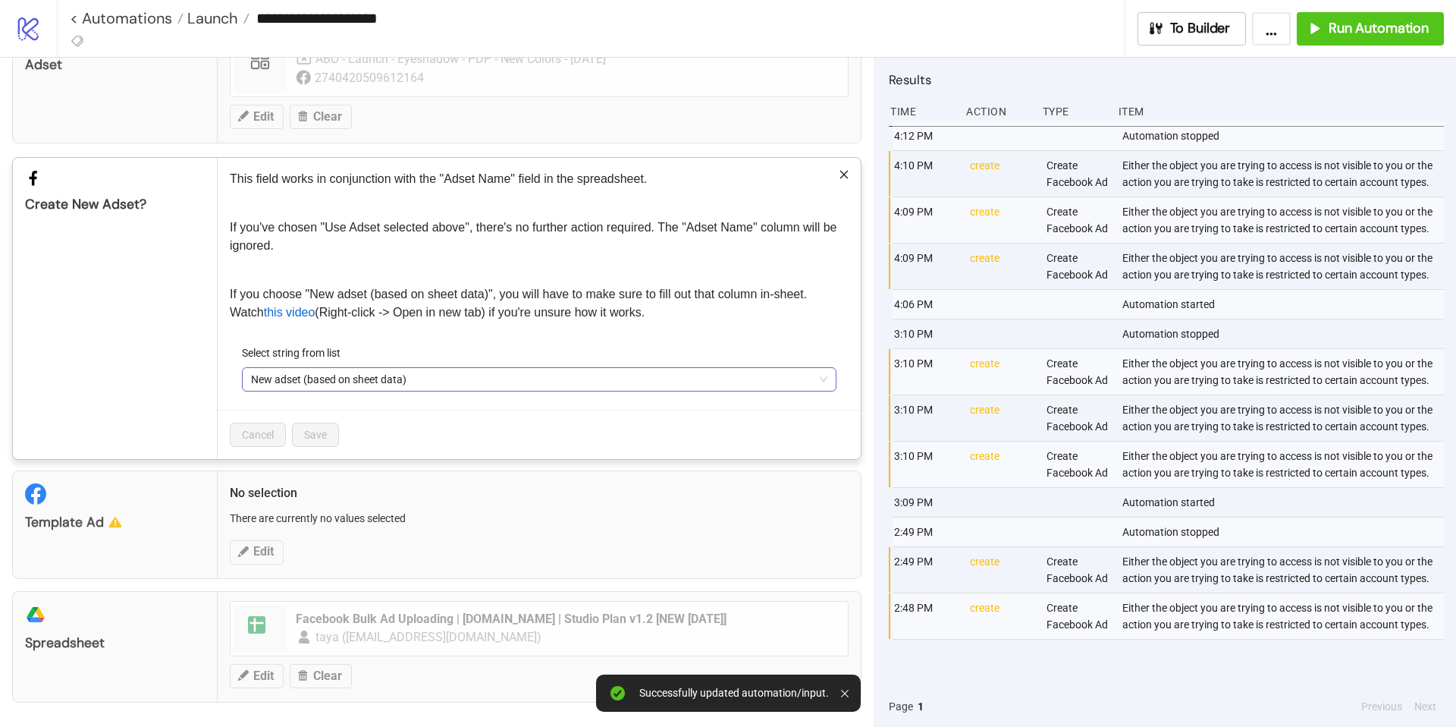
click at [480, 382] on span "New adset (based on sheet data)" at bounding box center [539, 379] width 577 height 23
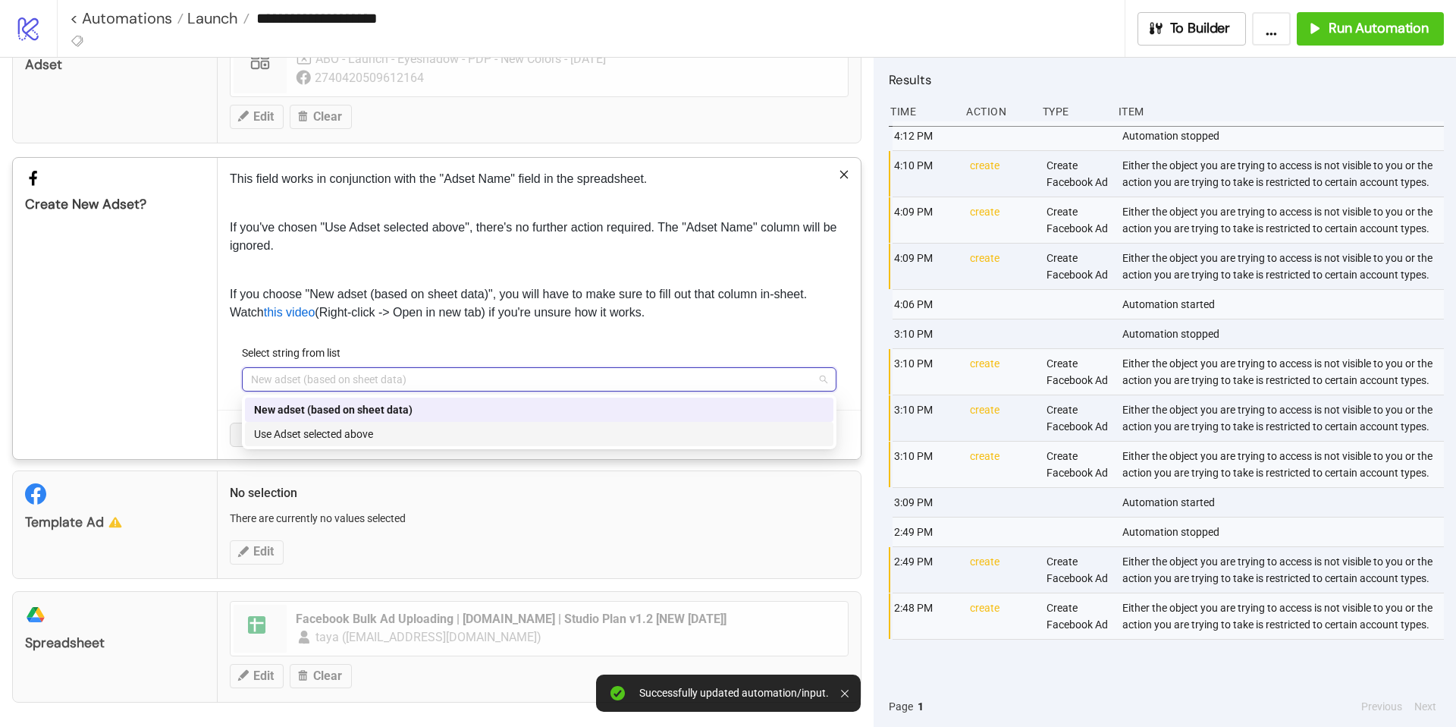
click at [481, 438] on div "Use Adset selected above" at bounding box center [539, 434] width 570 height 17
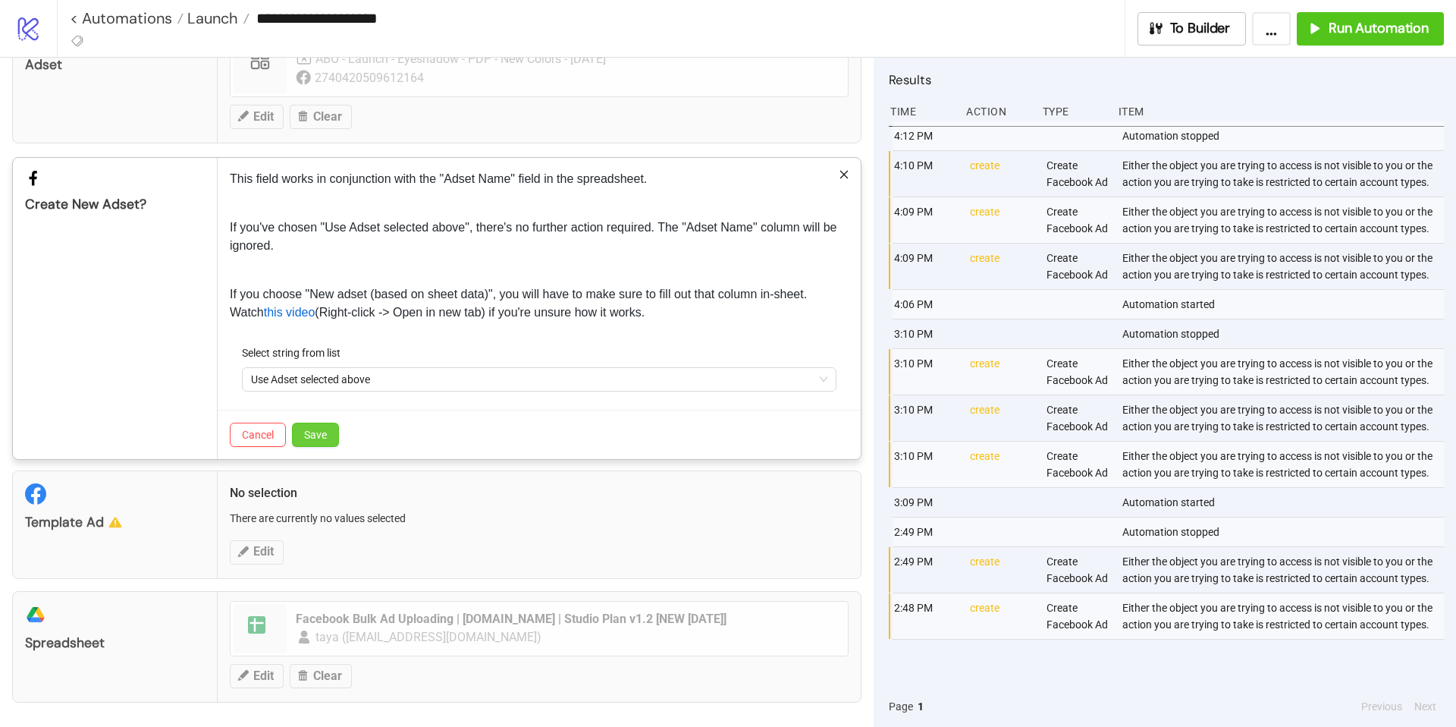
click at [316, 429] on span "Save" at bounding box center [315, 435] width 23 height 12
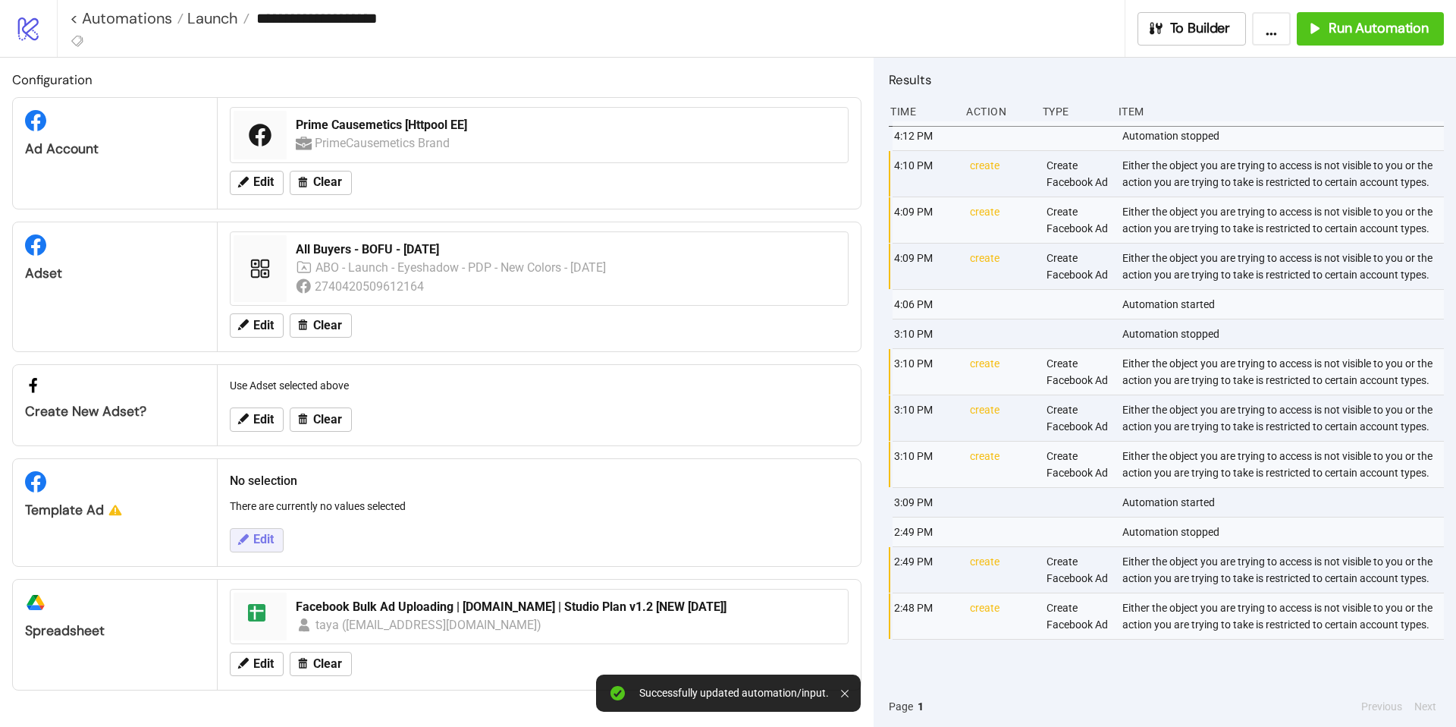
click at [271, 540] on span "Edit" at bounding box center [263, 540] width 20 height 14
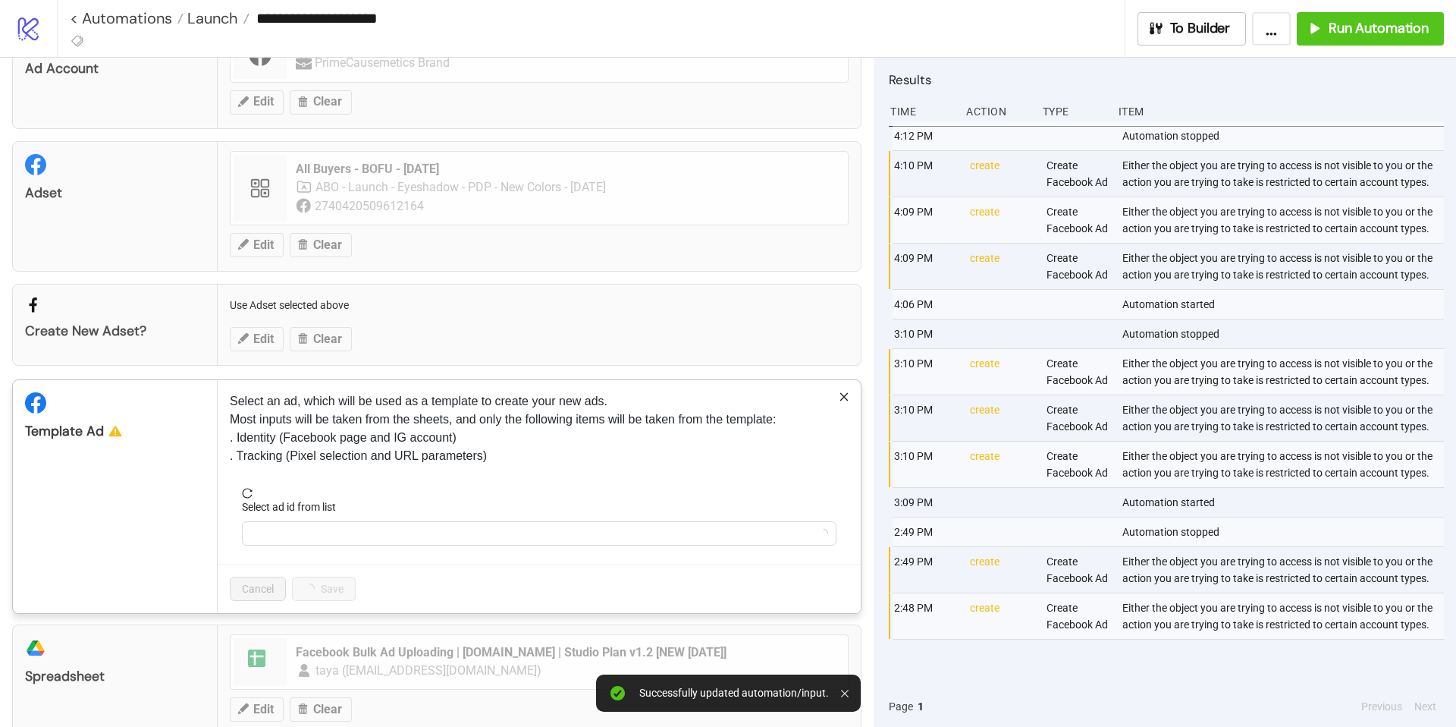
scroll to position [114, 0]
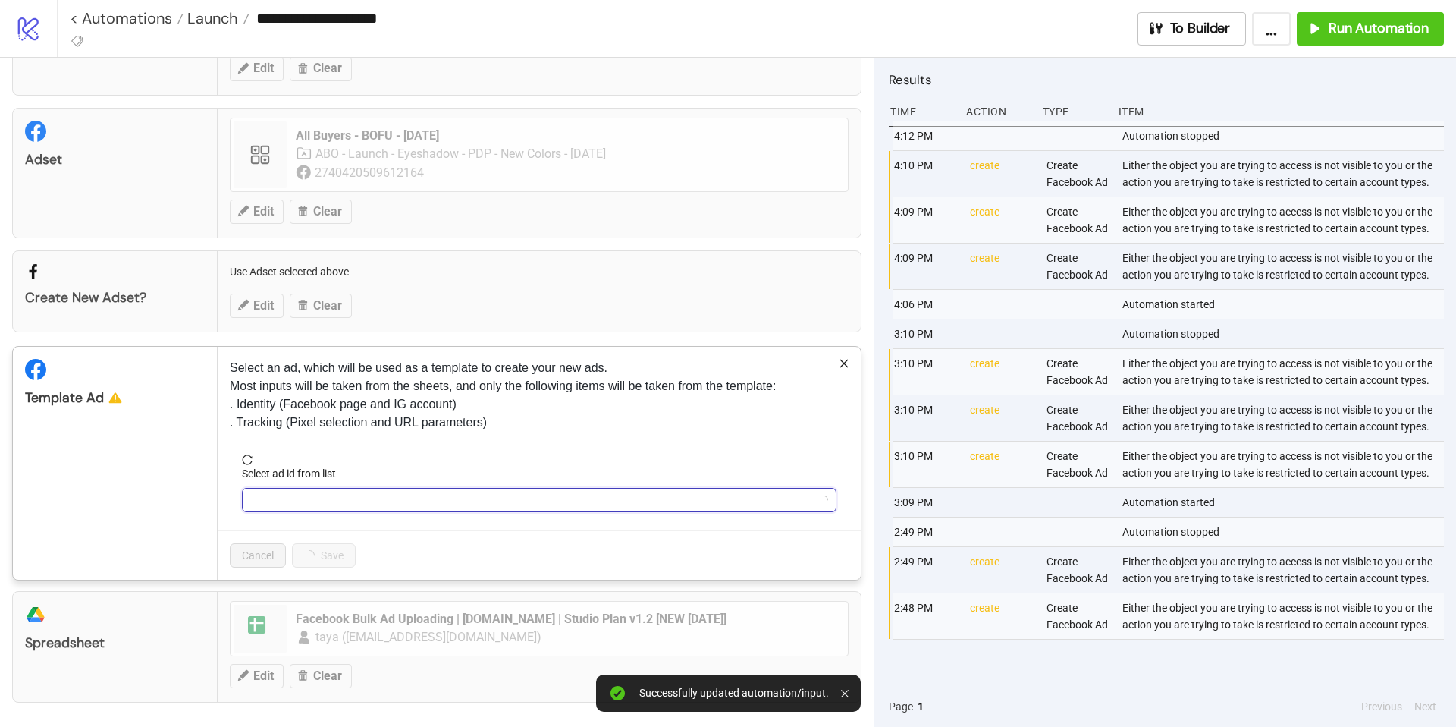
click at [523, 503] on input "Select ad id from list" at bounding box center [532, 500] width 563 height 23
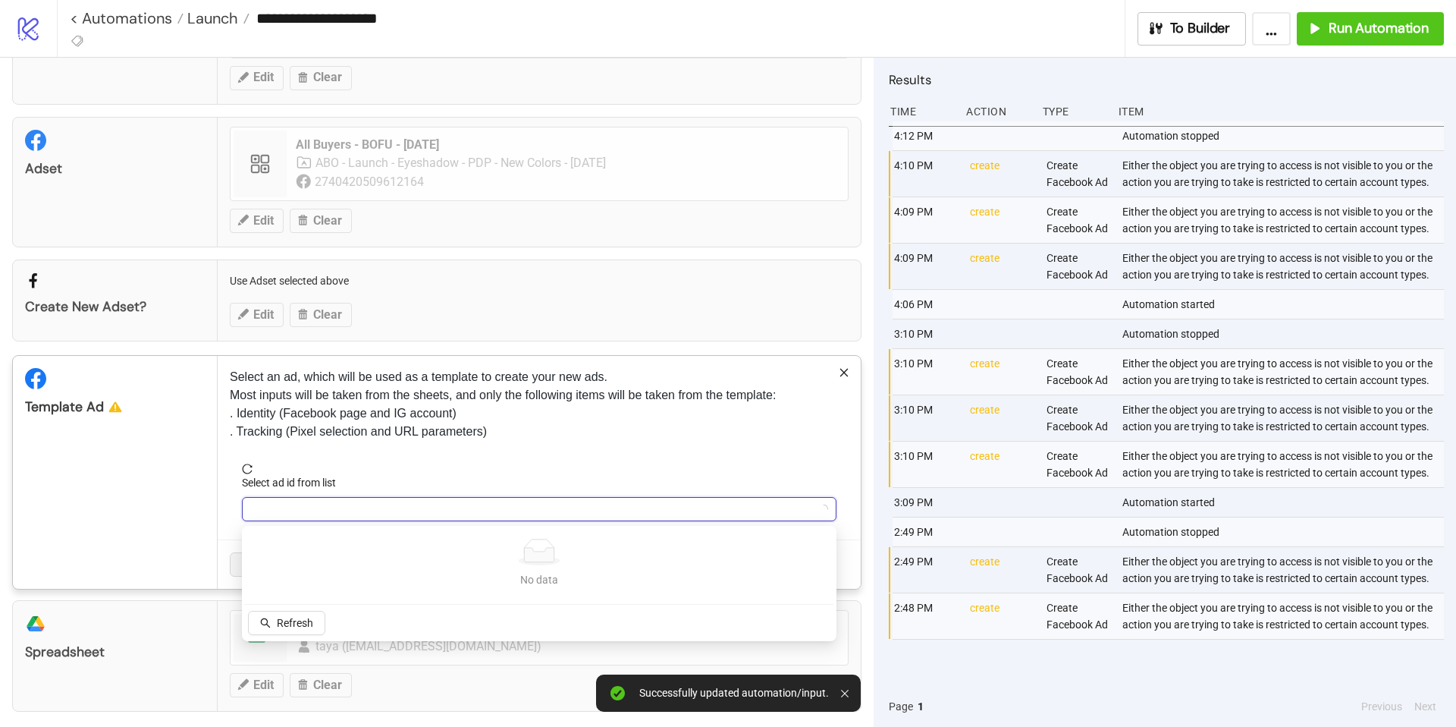
scroll to position [103, 0]
click at [469, 512] on input "Select ad id from list" at bounding box center [532, 510] width 563 height 23
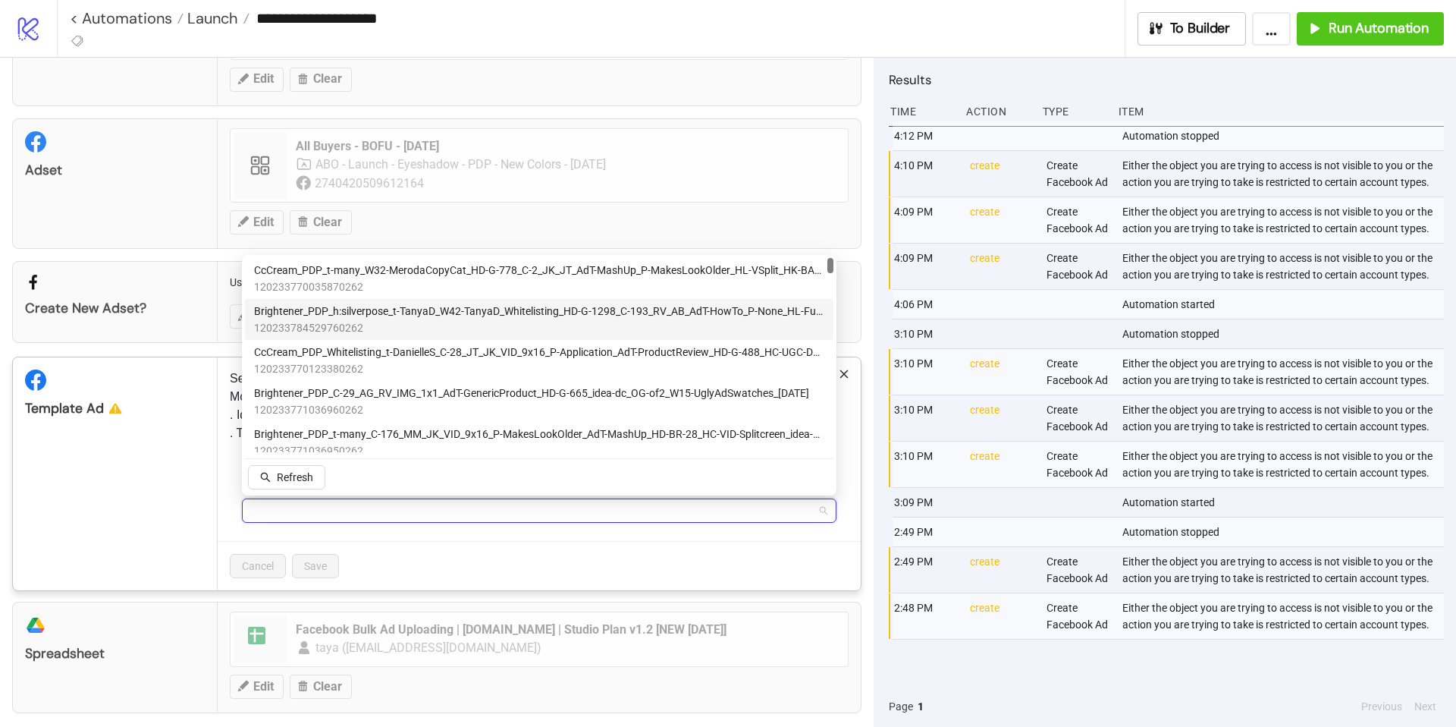
click at [308, 307] on span "Brightener_PDP_h:silverpose_t-TanyaD_W42-TanyaD_Whitelisting_HD-G-1298_C-193_RV…" at bounding box center [539, 311] width 570 height 17
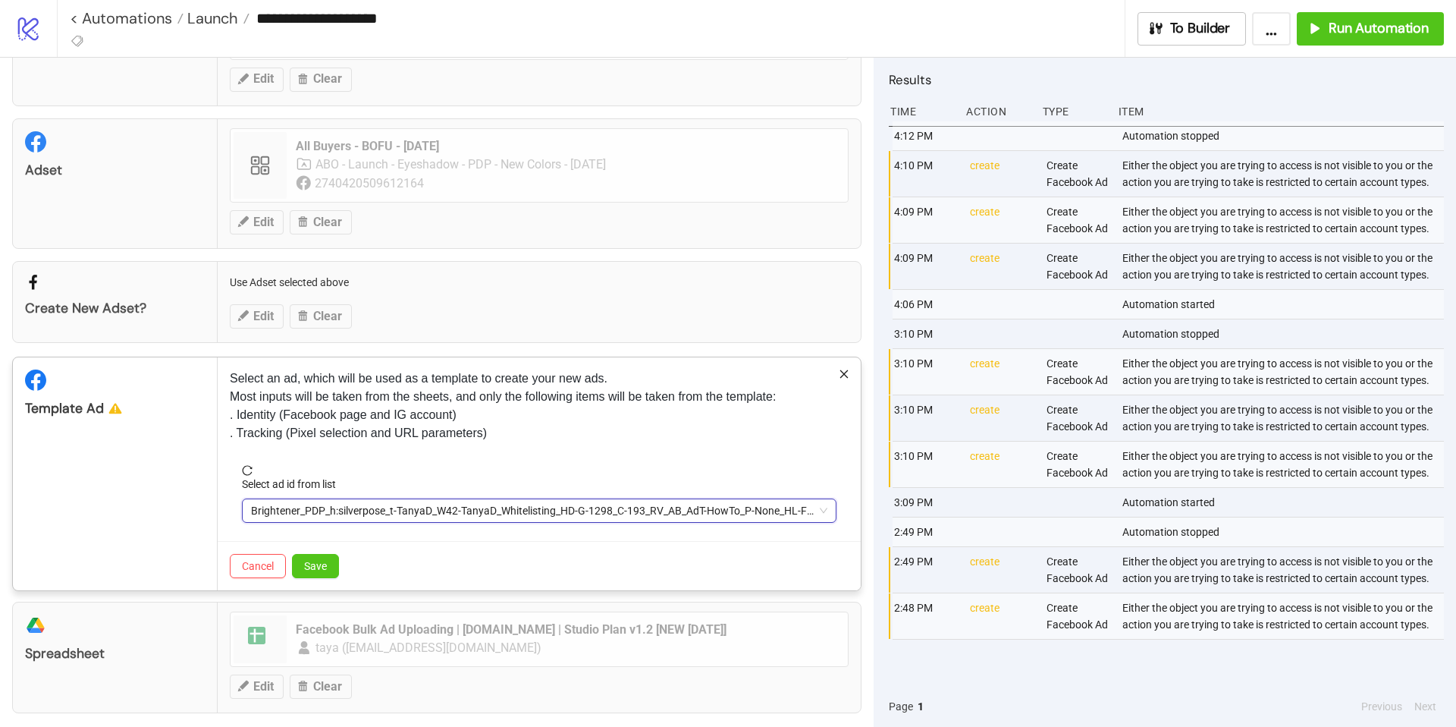
click at [441, 511] on span "Brightener_PDP_h:silverpose_t-TanyaD_W42-TanyaD_Whitelisting_HD-G-1298_C-193_RV…" at bounding box center [539, 510] width 577 height 23
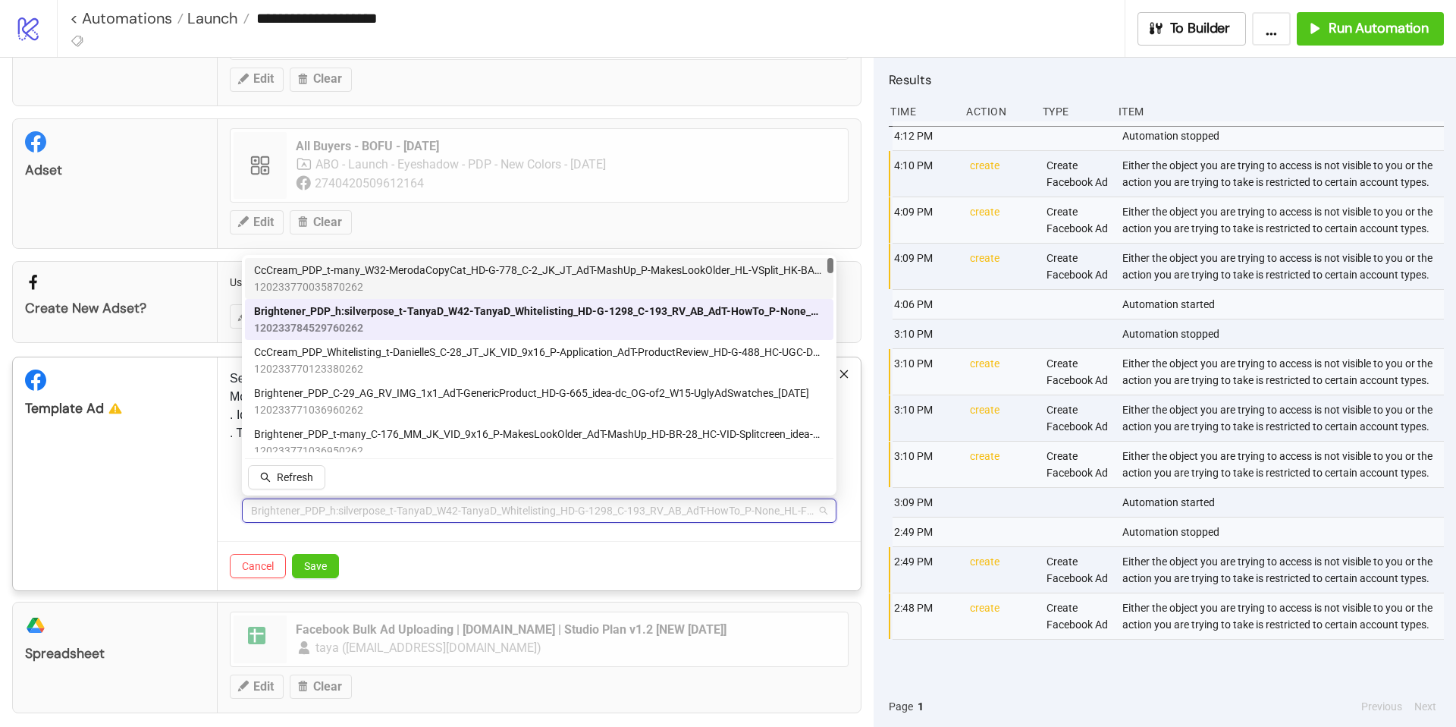
click at [327, 272] on span "CcCream_PDP_t-many_W32-MerodaCopyCat_HD-G-778_C-2_JK_JT_AdT-MashUp_P-MakesLookO…" at bounding box center [539, 270] width 570 height 17
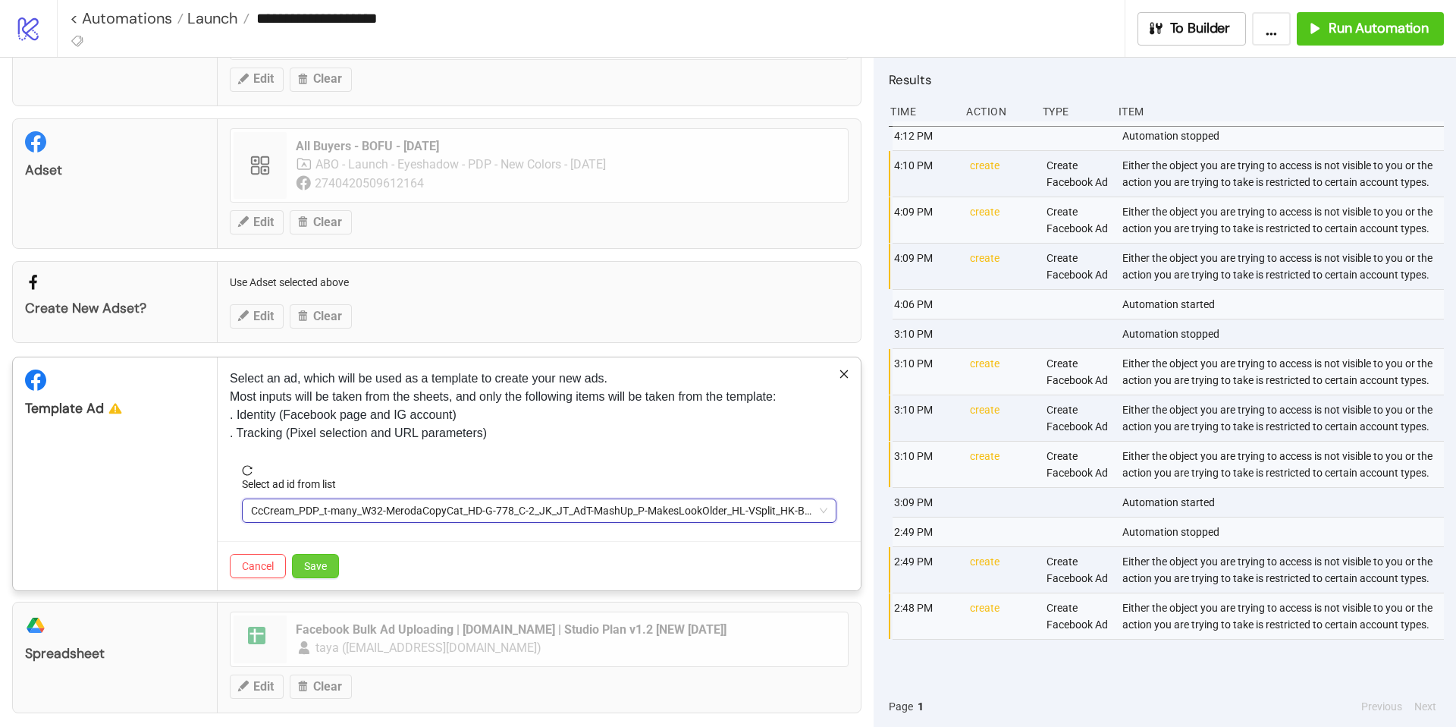
click at [323, 569] on span "Save" at bounding box center [315, 566] width 23 height 12
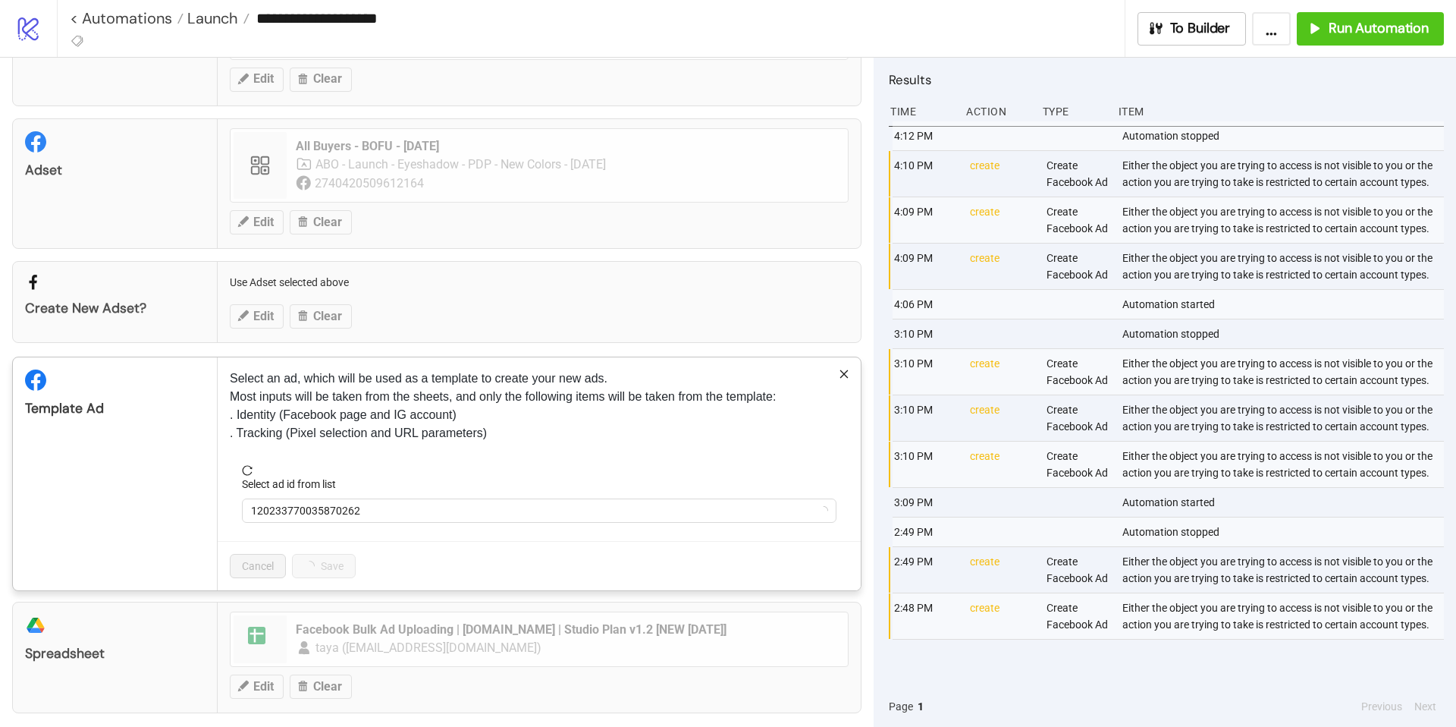
scroll to position [29, 0]
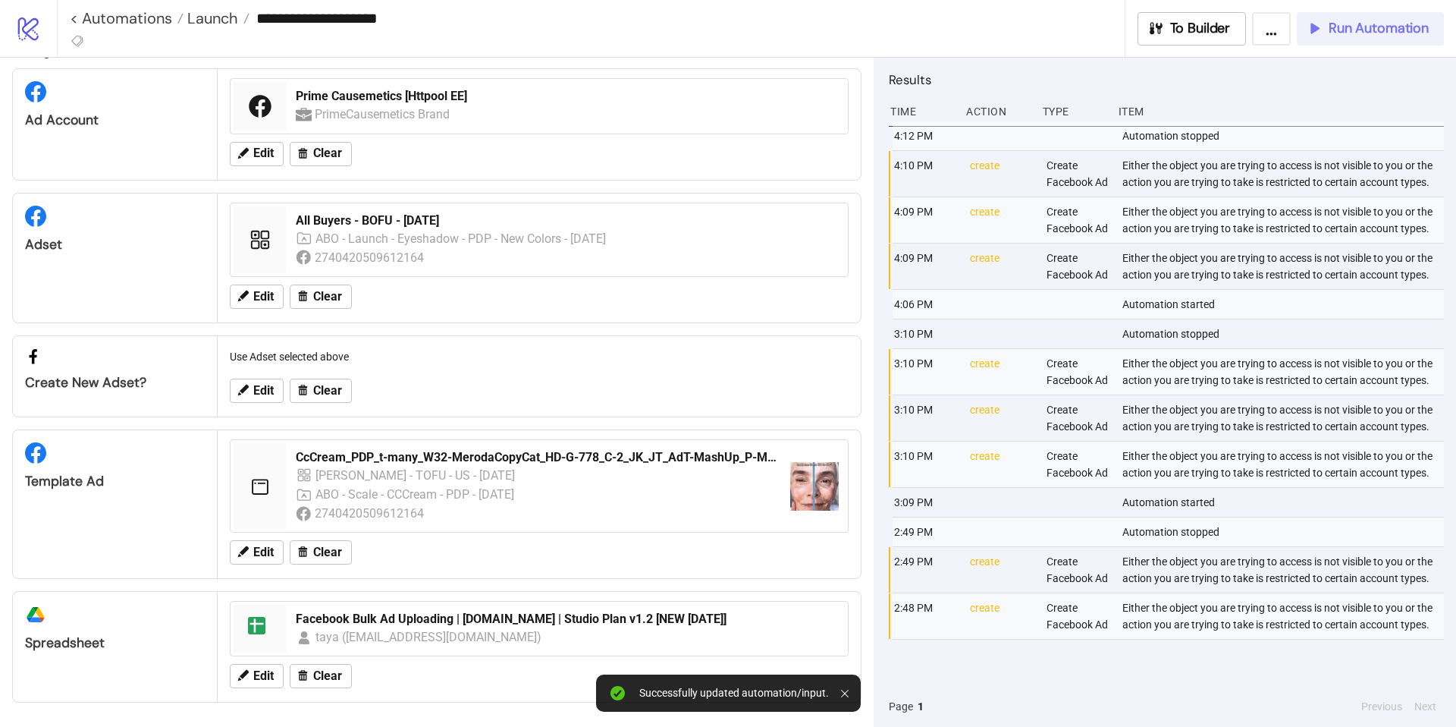
click at [1382, 28] on span "Run Automation" at bounding box center [1379, 28] width 100 height 17
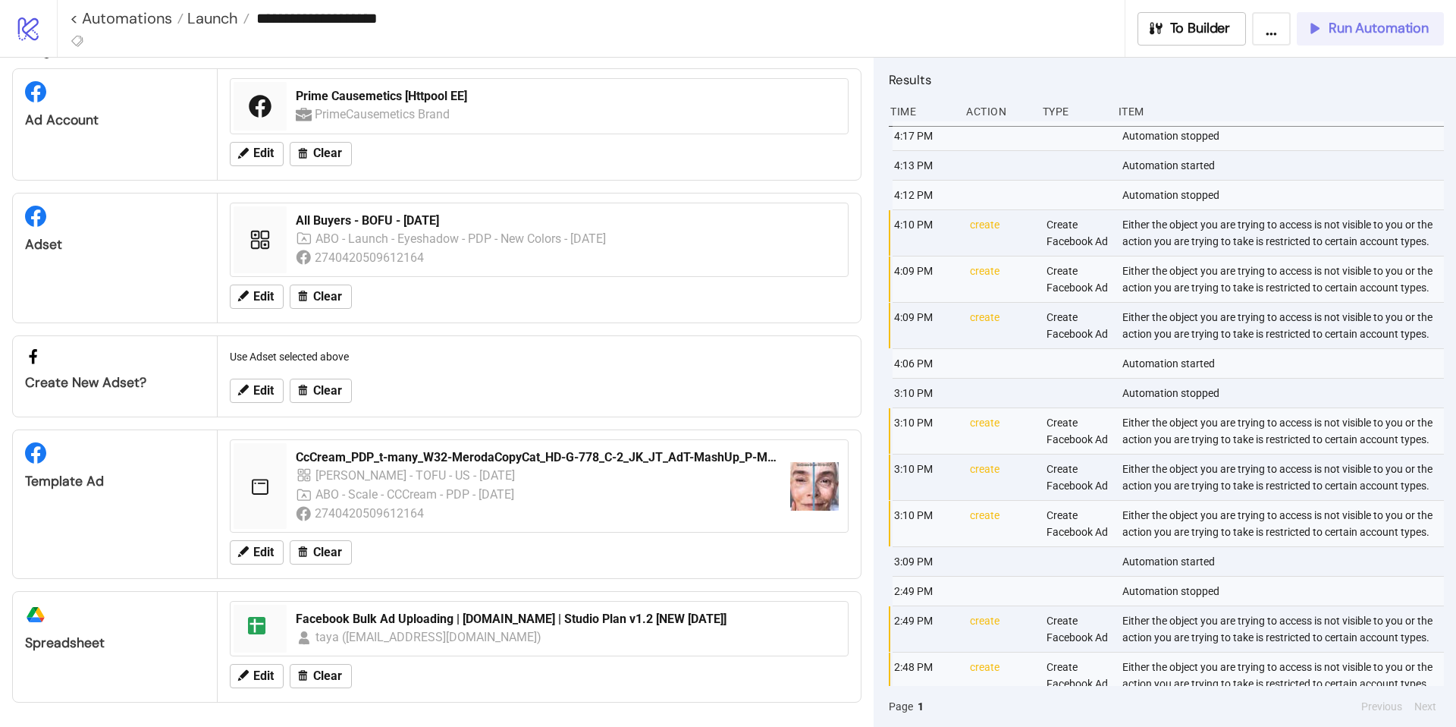
click at [1344, 31] on span "Run Automation" at bounding box center [1379, 28] width 100 height 17
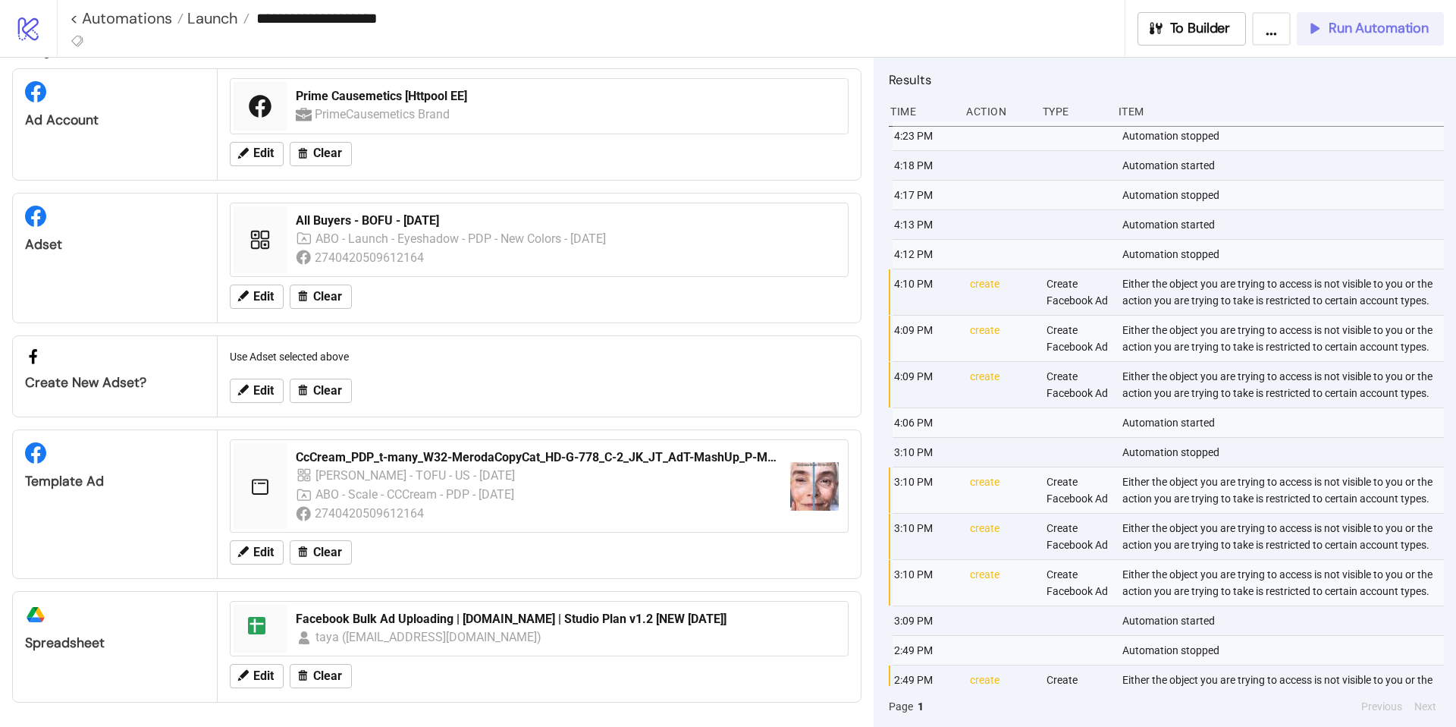
click at [1359, 27] on span "Run Automation" at bounding box center [1379, 28] width 100 height 17
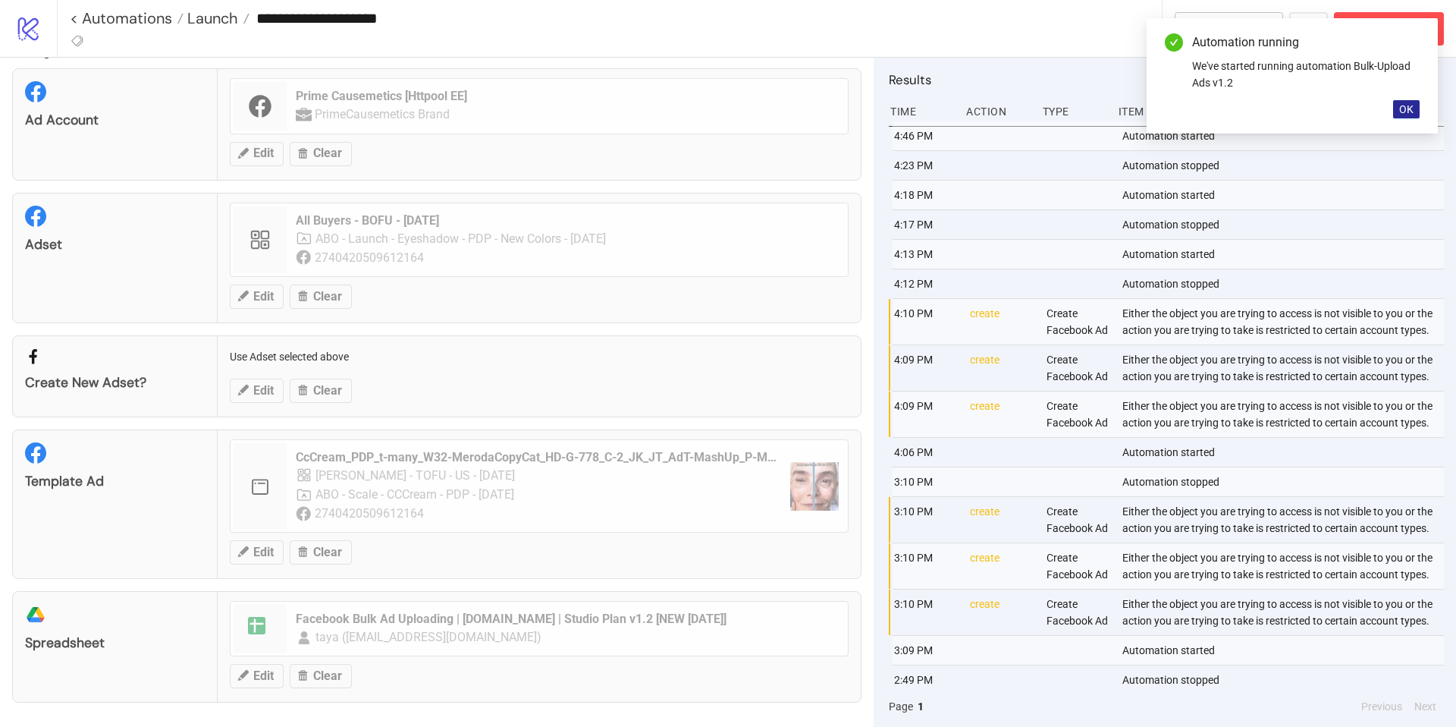
click at [1401, 104] on span "OK" at bounding box center [1407, 109] width 14 height 12
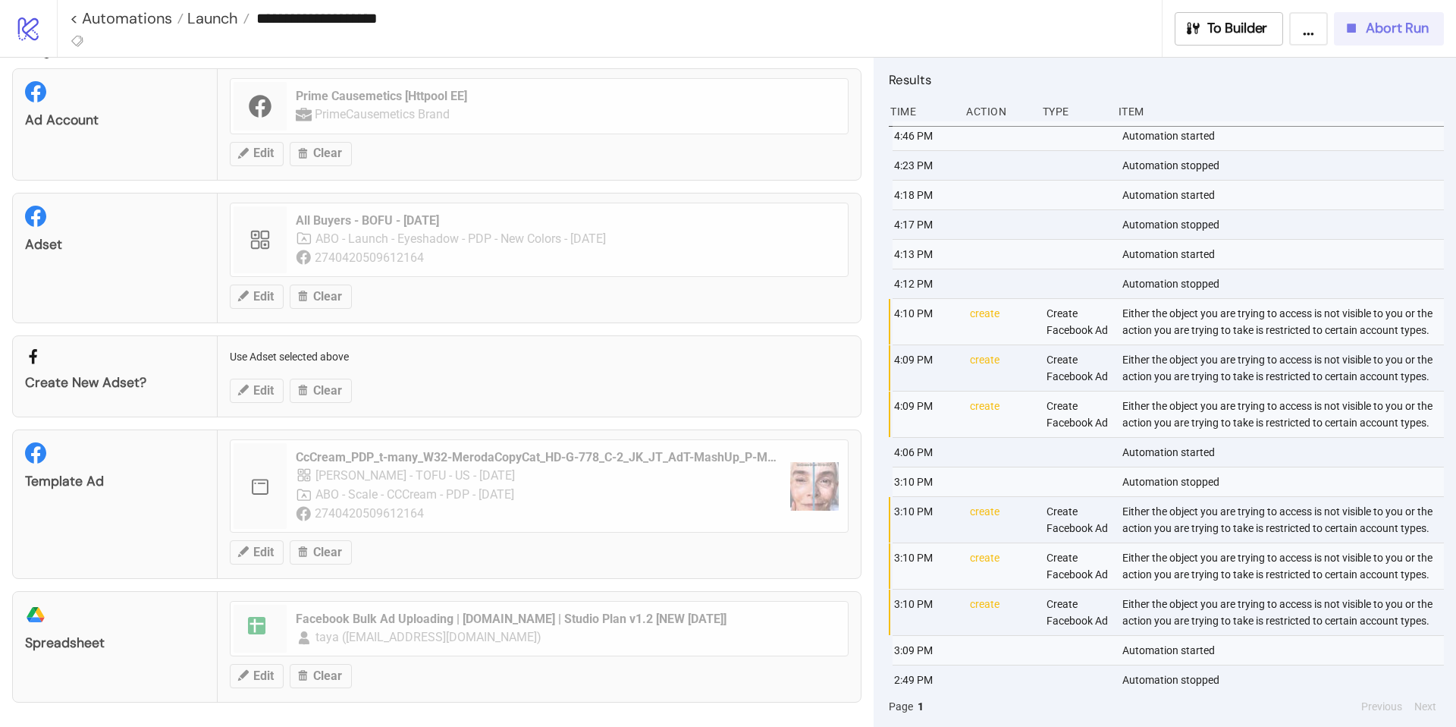
click at [1377, 30] on span "Abort Run" at bounding box center [1397, 28] width 63 height 17
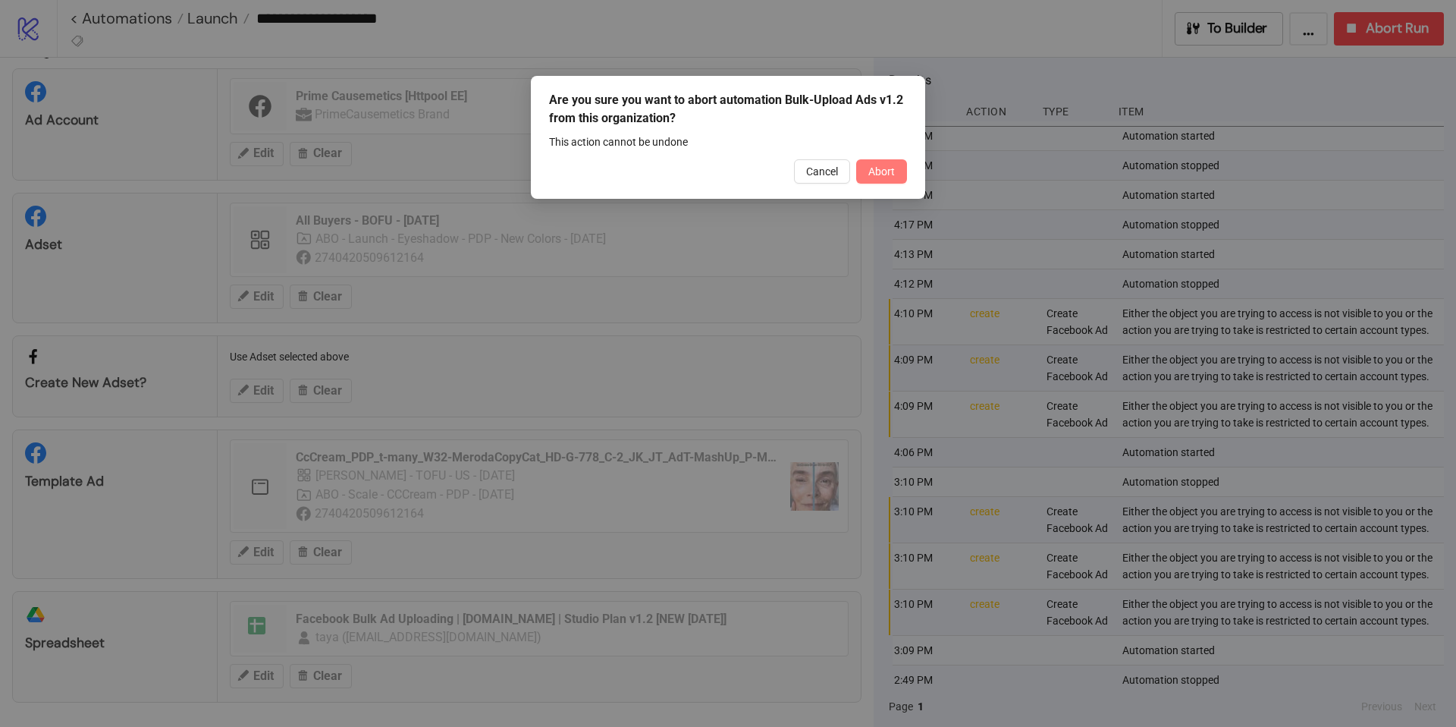
click at [884, 178] on button "Abort" at bounding box center [881, 171] width 51 height 24
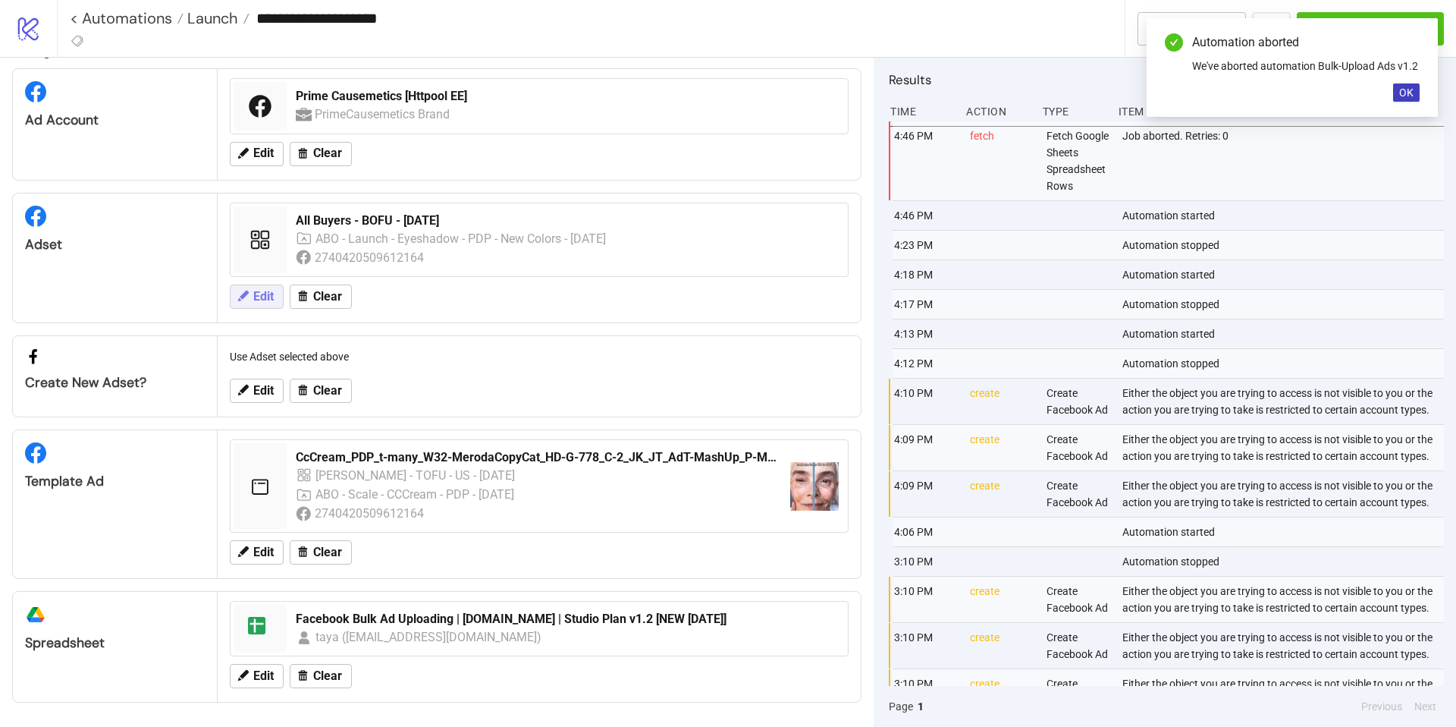
click at [264, 292] on span "Edit" at bounding box center [263, 297] width 20 height 14
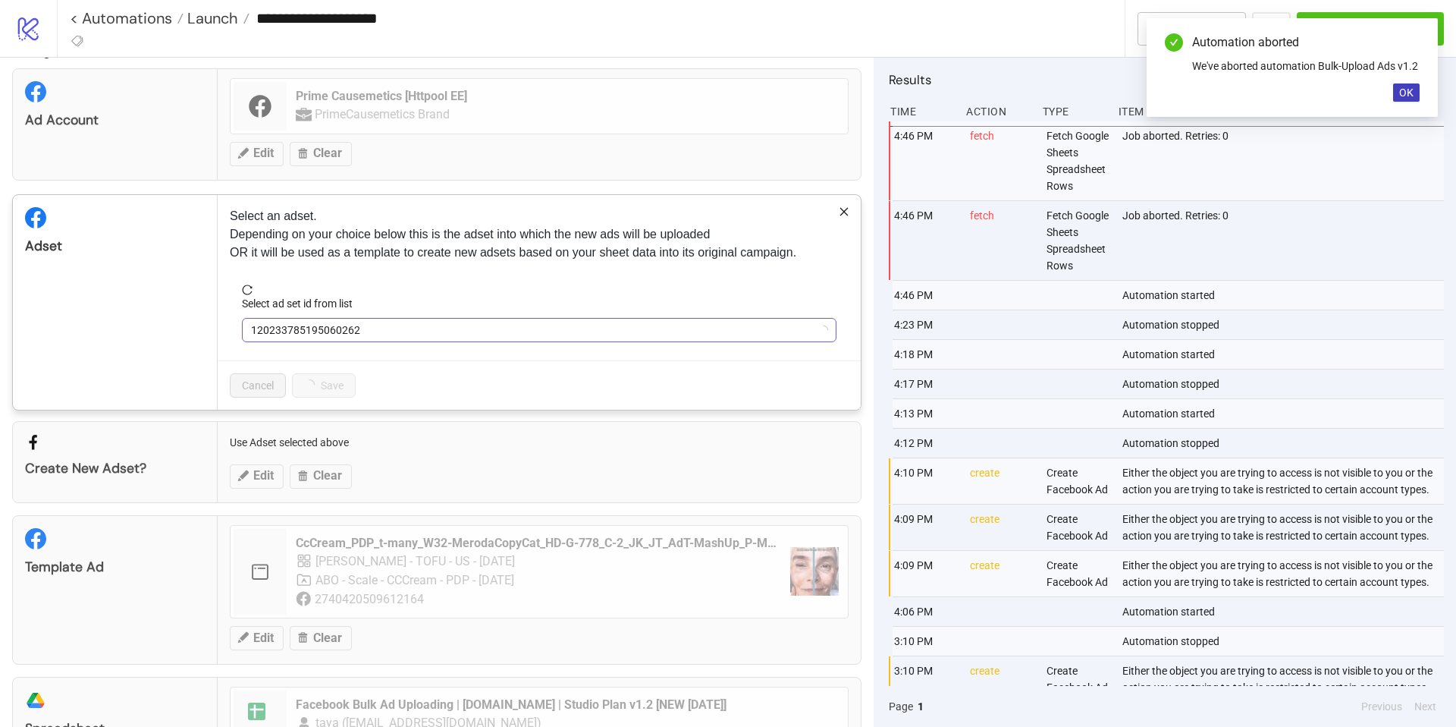
click at [466, 341] on div "120233785195060262" at bounding box center [539, 330] width 595 height 24
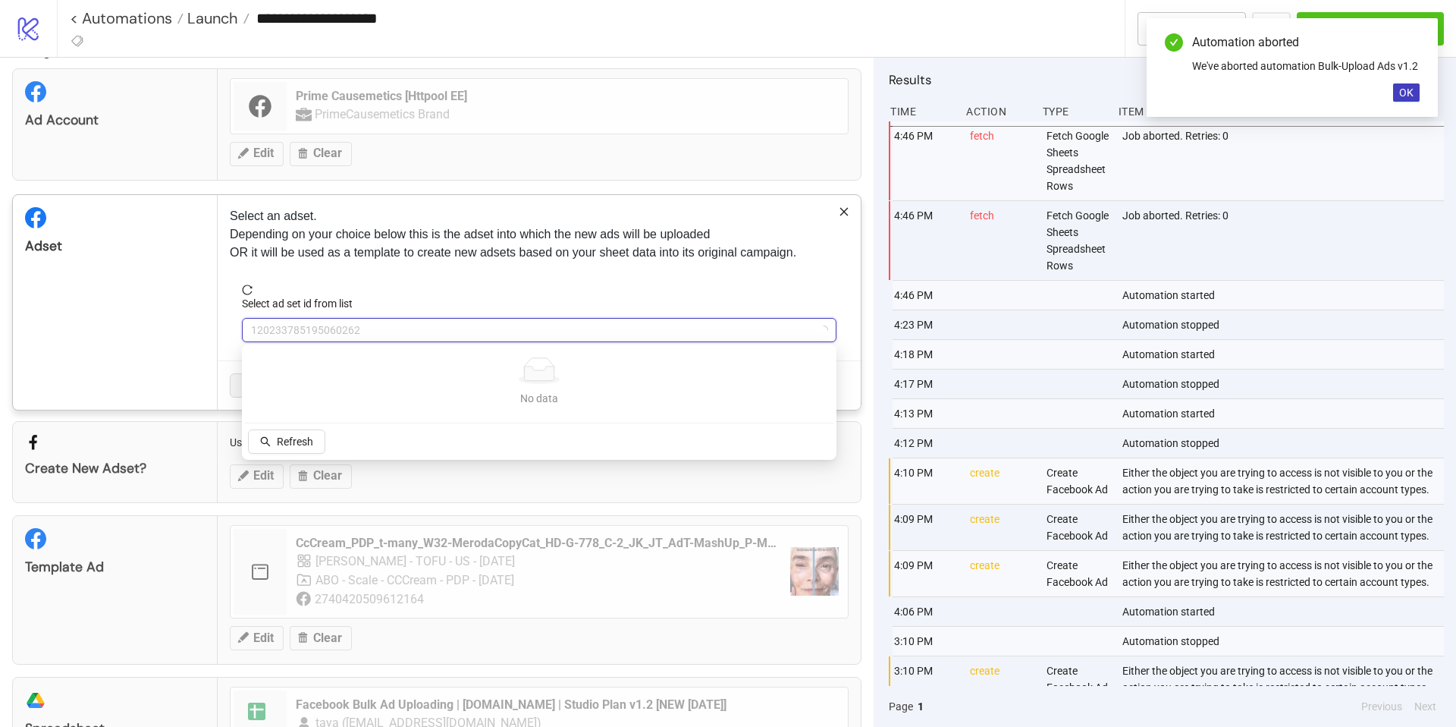
drag, startPoint x: 307, startPoint y: 440, endPoint x: 328, endPoint y: 423, distance: 26.9
click at [307, 440] on span "Refresh" at bounding box center [295, 441] width 36 height 12
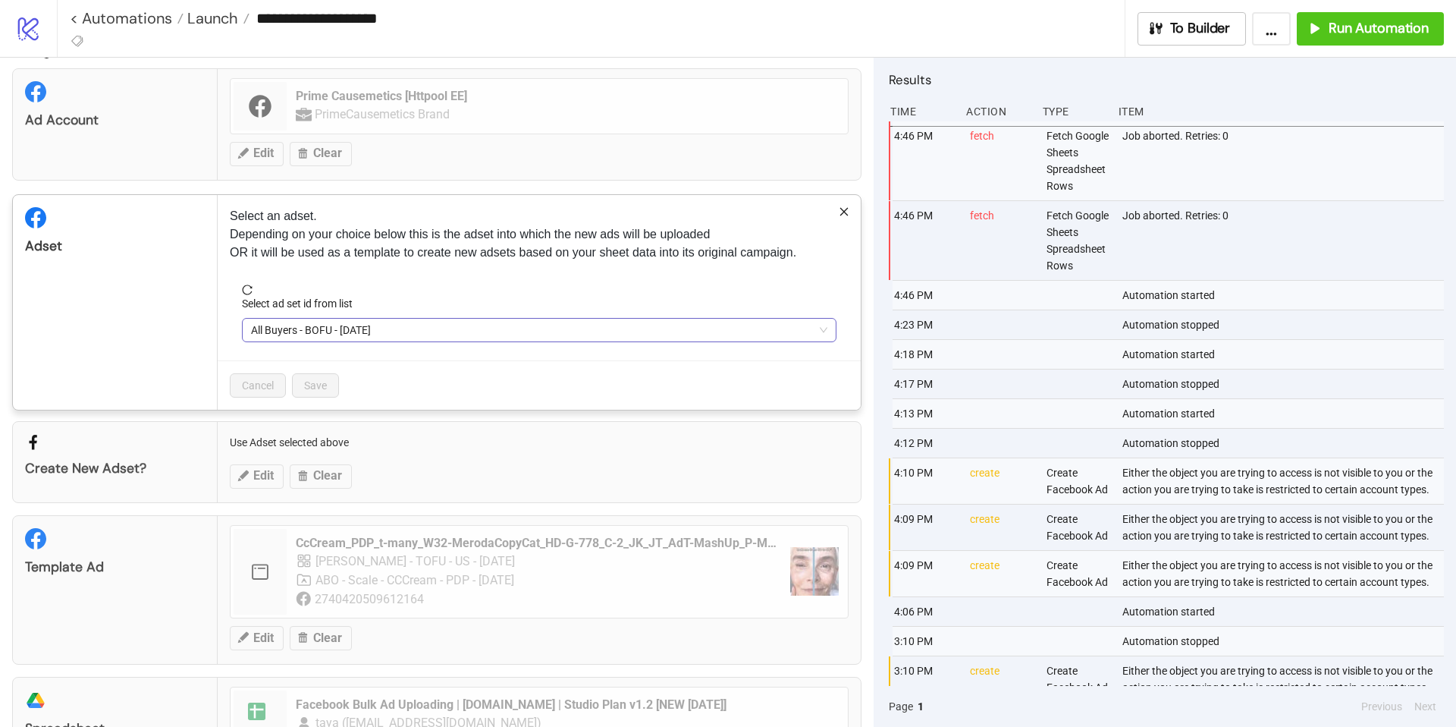
click at [427, 331] on span "All Buyers - BOFU - [DATE]" at bounding box center [539, 330] width 577 height 23
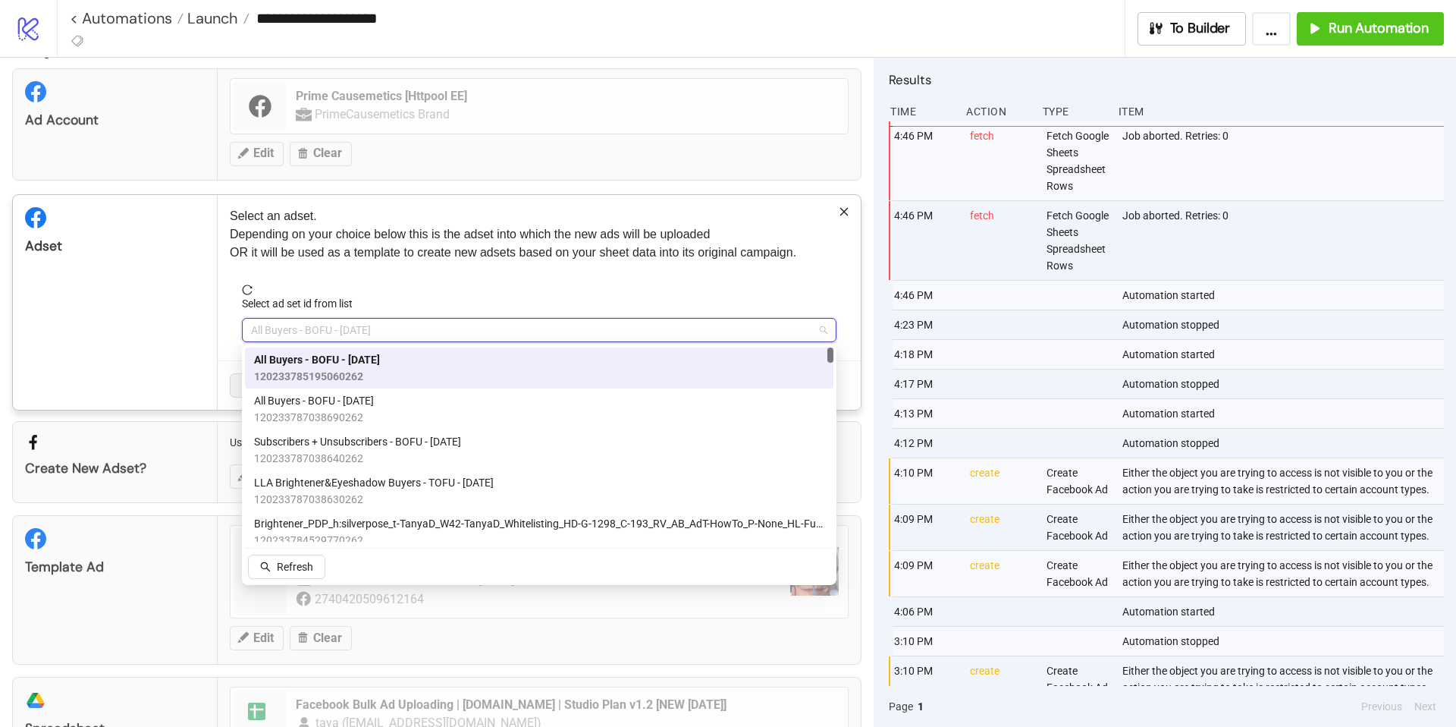
scroll to position [20, 0]
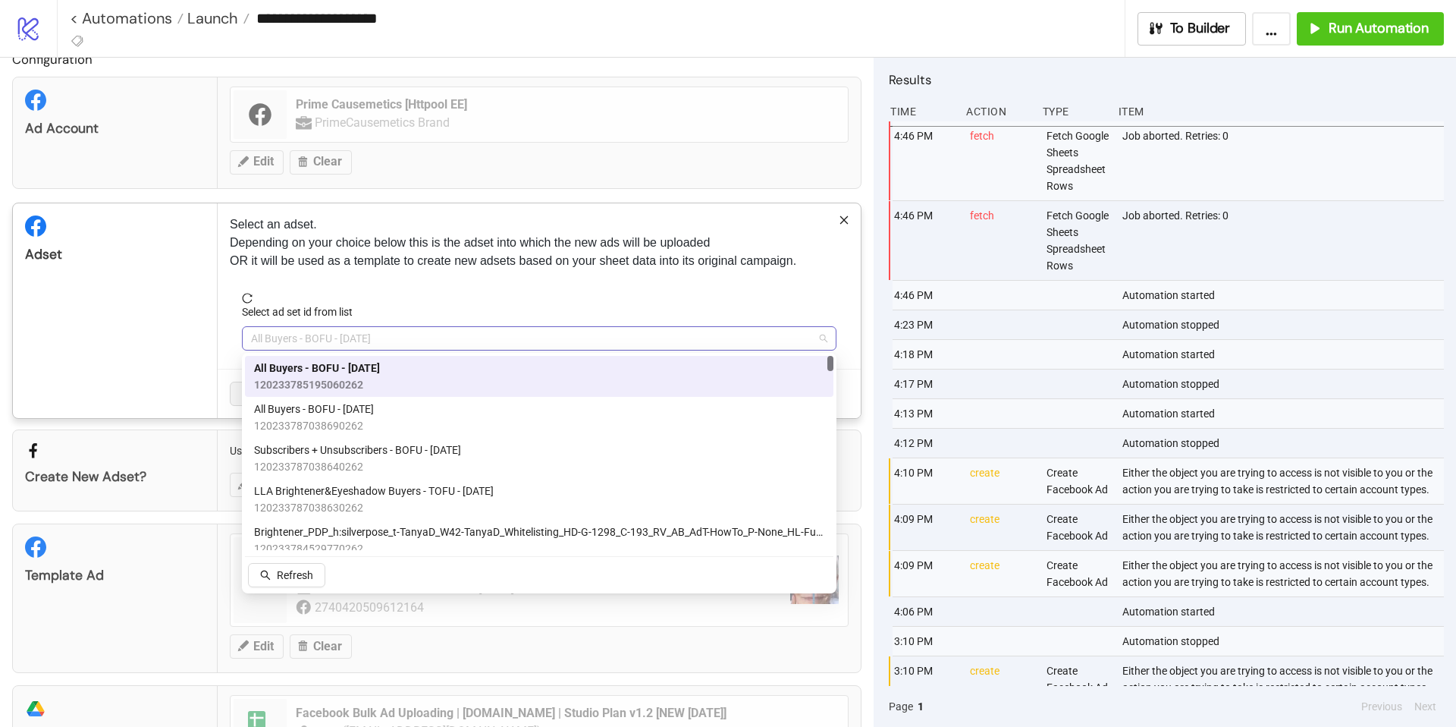
click at [407, 341] on span "All Buyers - BOFU - [DATE]" at bounding box center [539, 338] width 577 height 23
click at [404, 379] on div "All Buyers - BOFU - [DATE] 120233785195060262" at bounding box center [539, 376] width 570 height 33
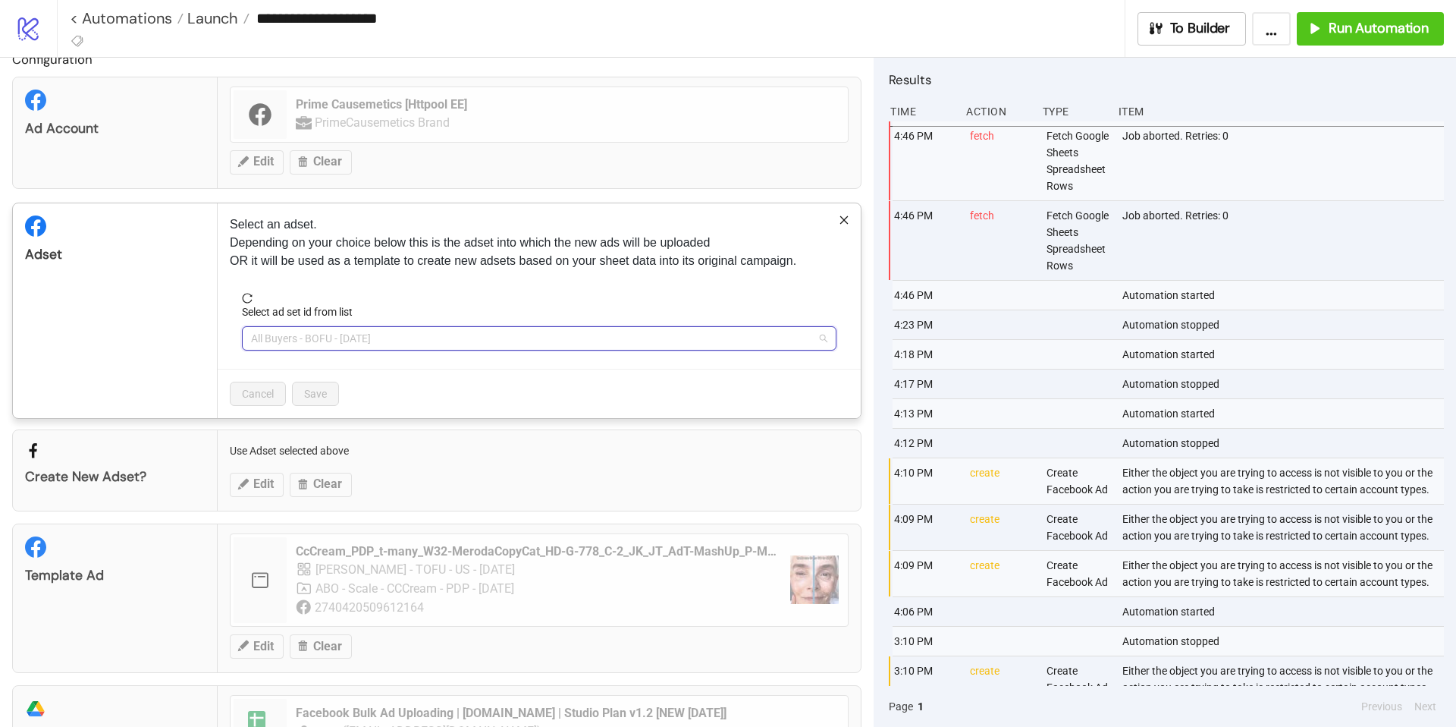
click at [437, 338] on span "All Buyers - BOFU - [DATE]" at bounding box center [539, 338] width 577 height 23
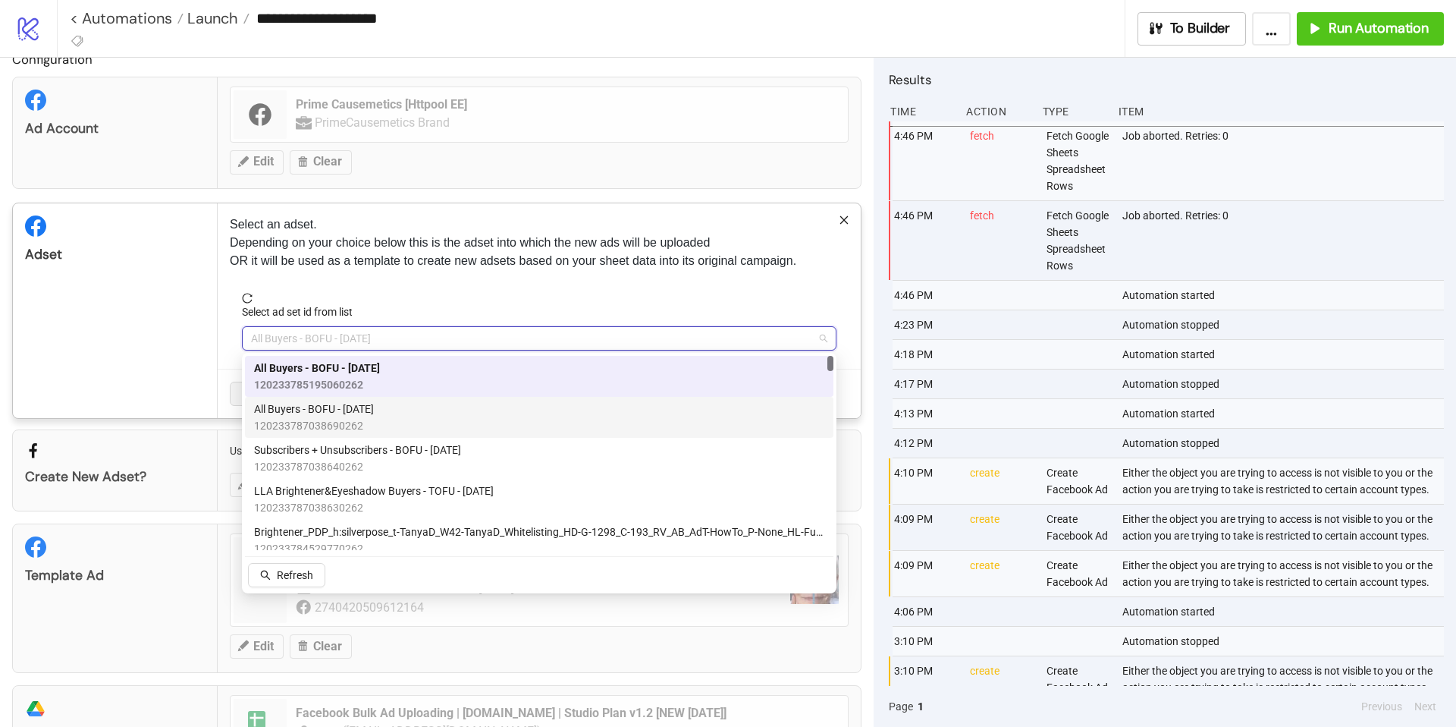
click at [374, 417] on span "120233787038690262" at bounding box center [314, 425] width 120 height 17
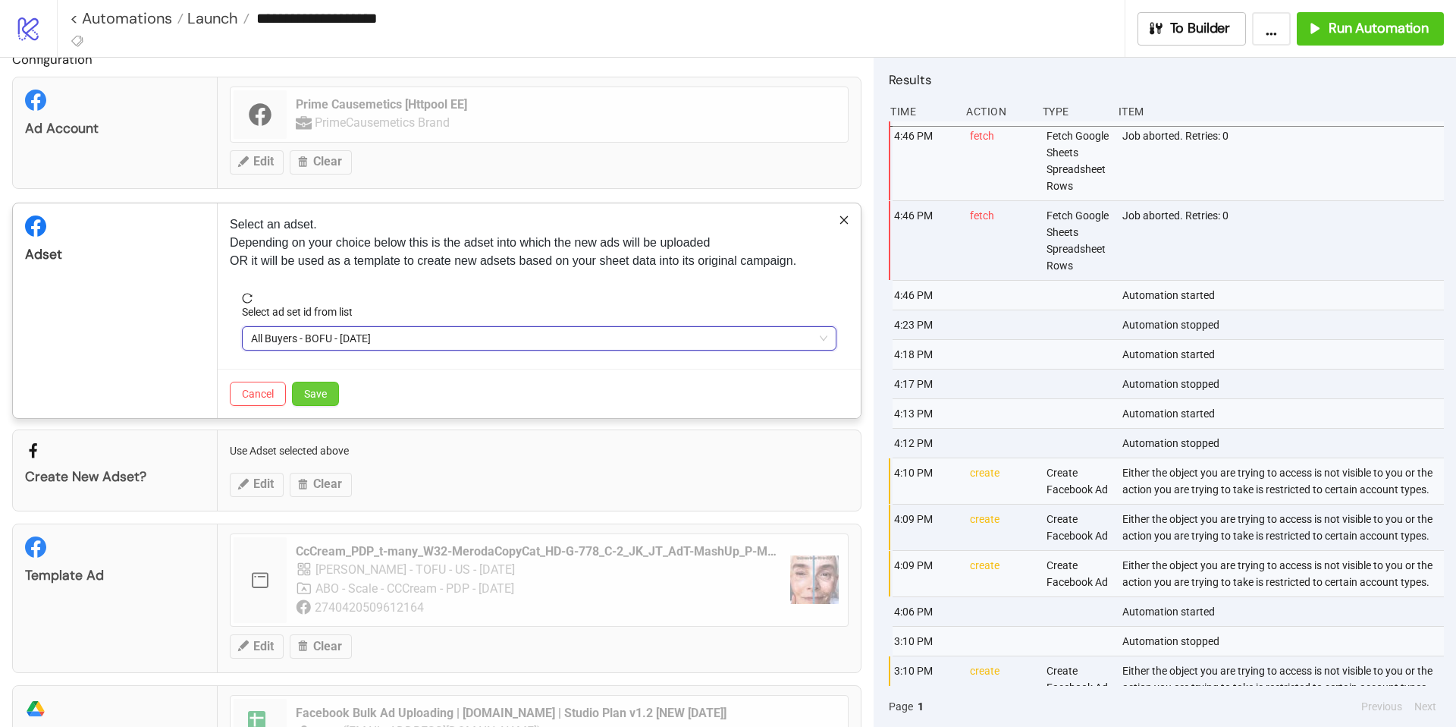
click at [318, 394] on span "Save" at bounding box center [315, 394] width 23 height 12
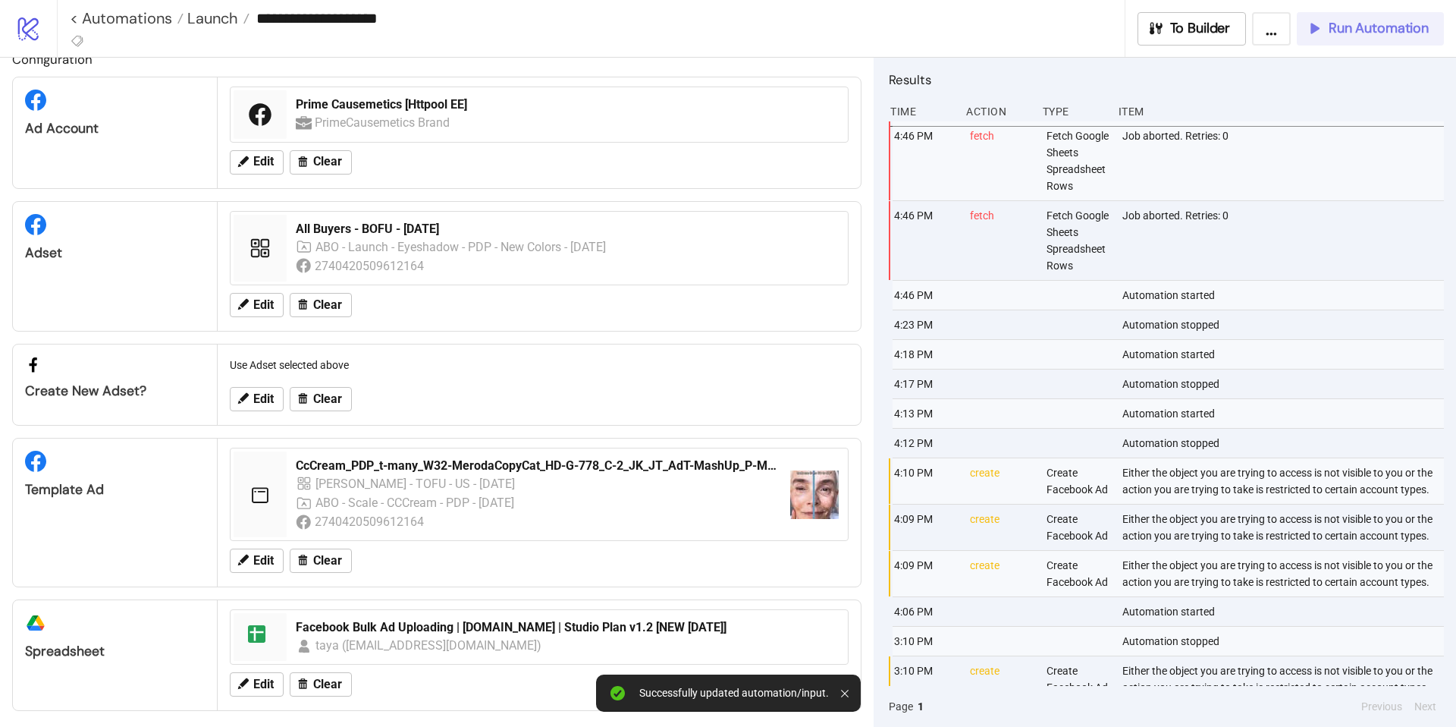
click at [1342, 27] on span "Run Automation" at bounding box center [1379, 28] width 100 height 17
